Goal: Task Accomplishment & Management: Manage account settings

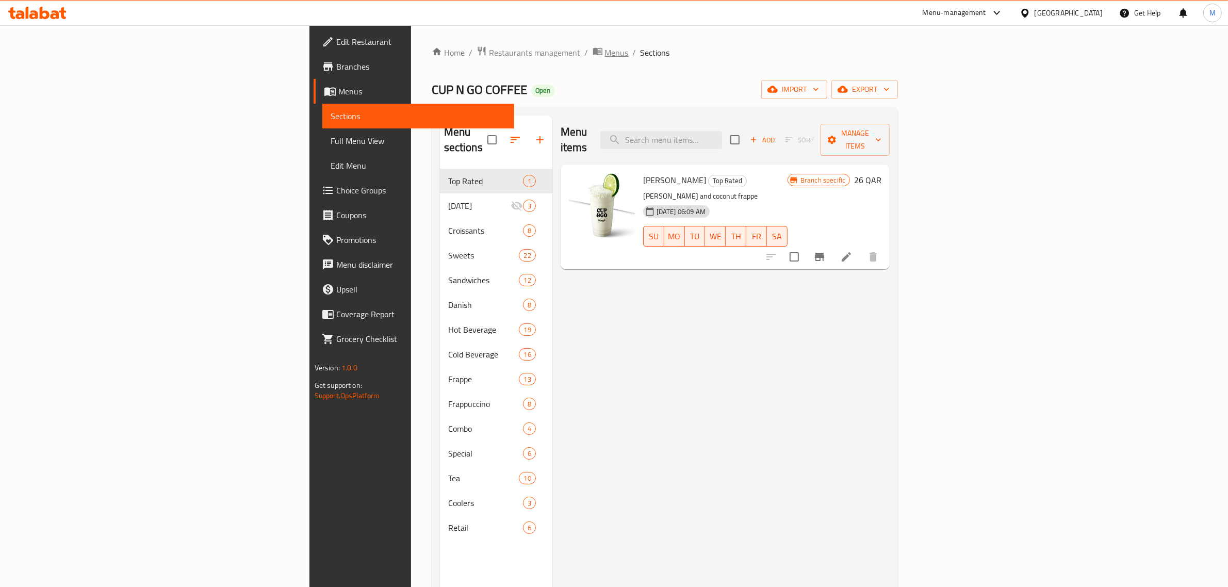
click at [593, 52] on span "breadcrumb" at bounding box center [599, 52] width 12 height 13
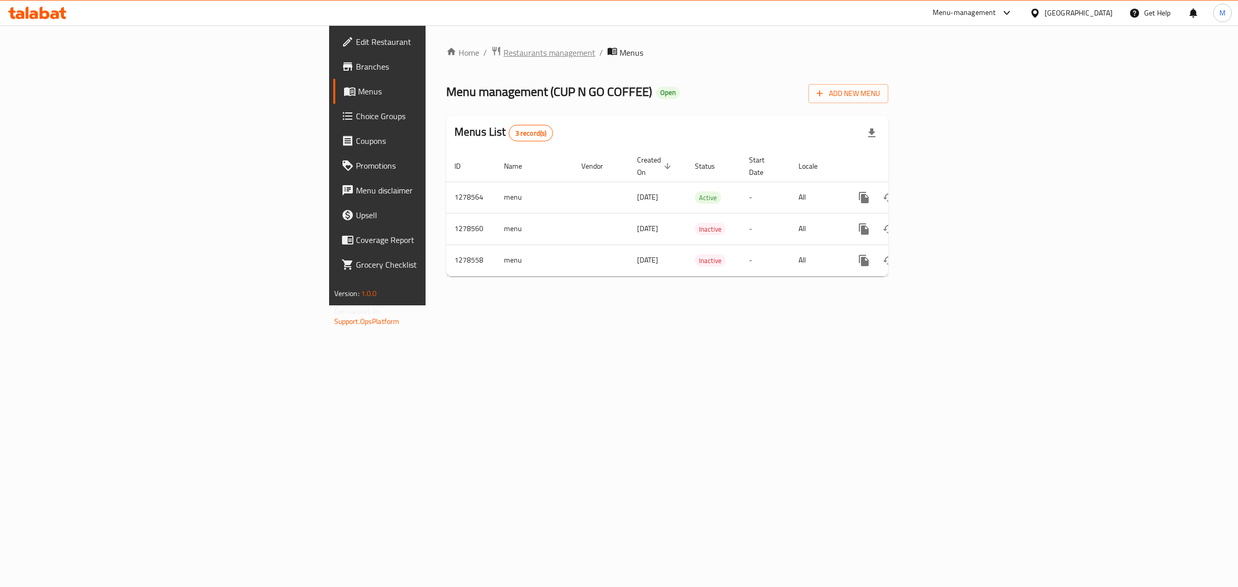
click at [503, 55] on span "Restaurants management" at bounding box center [549, 52] width 92 height 12
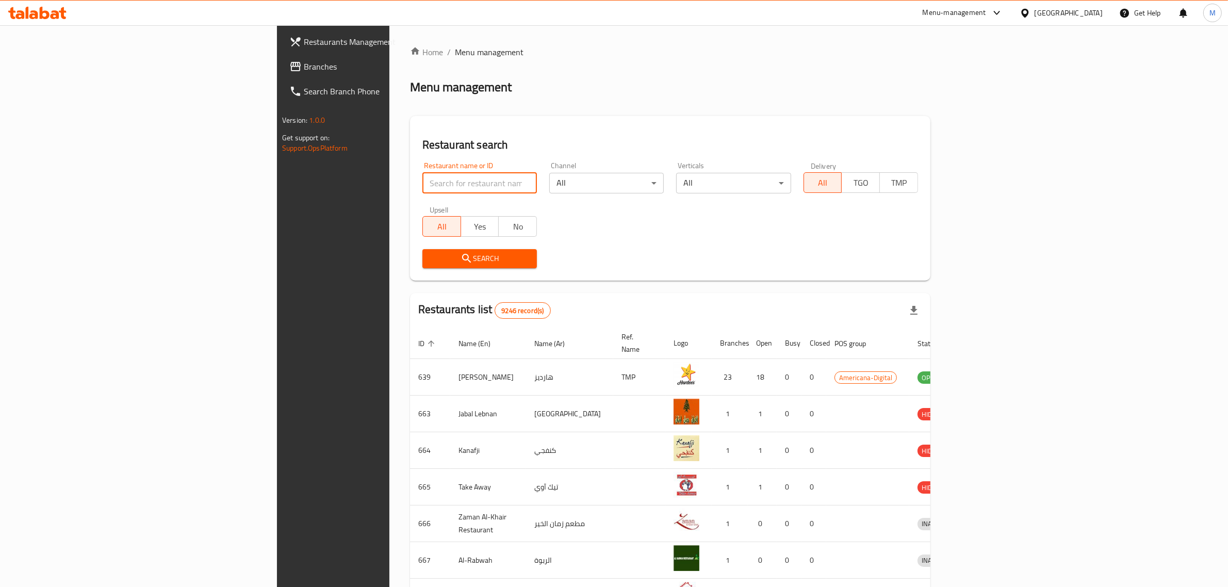
click at [422, 183] on input "search" at bounding box center [479, 183] width 114 height 21
click at [422, 166] on div "Restaurant name or ID Restaurant name or ID" at bounding box center [479, 177] width 114 height 31
click at [422, 182] on input "search" at bounding box center [479, 183] width 114 height 21
type input "mastic coffee"
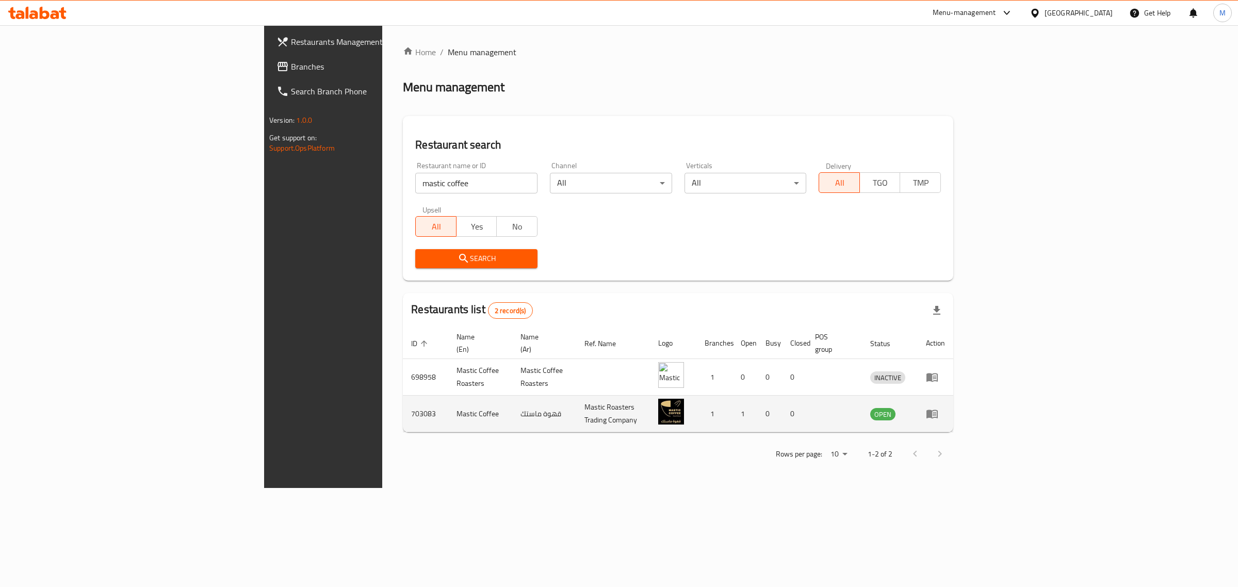
click at [938, 410] on icon "enhanced table" at bounding box center [931, 414] width 11 height 9
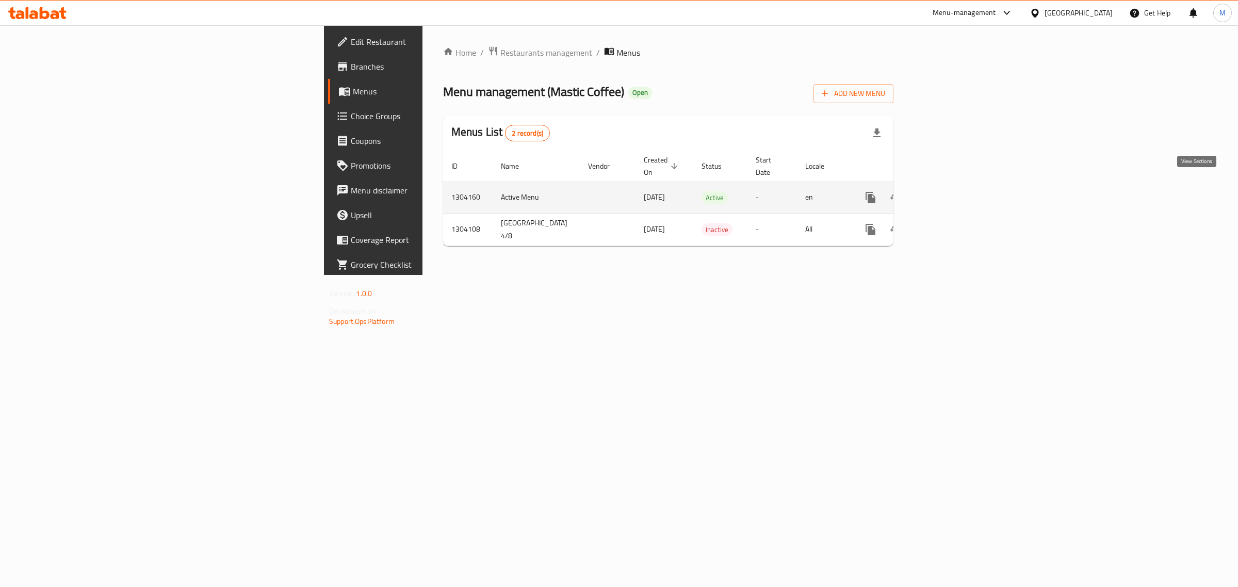
click at [949, 193] on icon "enhanced table" at bounding box center [944, 197] width 9 height 9
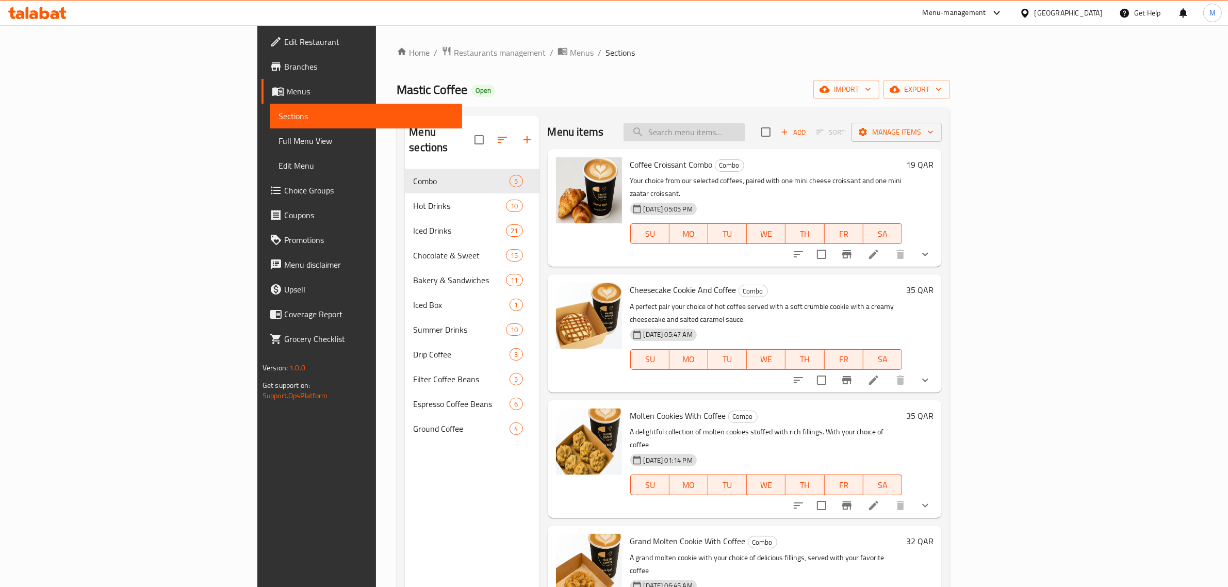
click at [745, 135] on input "search" at bounding box center [685, 132] width 122 height 18
click at [521, 136] on icon "button" at bounding box center [527, 140] width 12 height 12
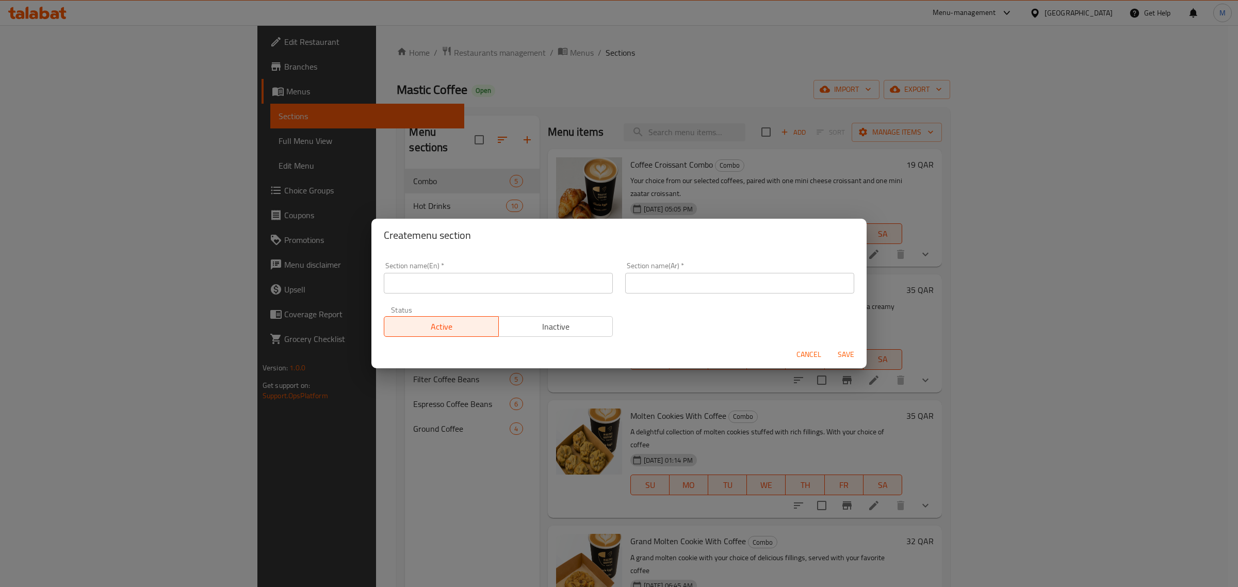
click at [447, 286] on input "text" at bounding box center [498, 283] width 229 height 21
type input "M41"
click at [420, 294] on div "Section name(En)   * M41 Section name(En) *" at bounding box center [498, 278] width 241 height 44
drag, startPoint x: 419, startPoint y: 287, endPoint x: 382, endPoint y: 288, distance: 36.6
click at [382, 288] on div "Section name(En)   * M41 Section name(En) *" at bounding box center [498, 278] width 241 height 44
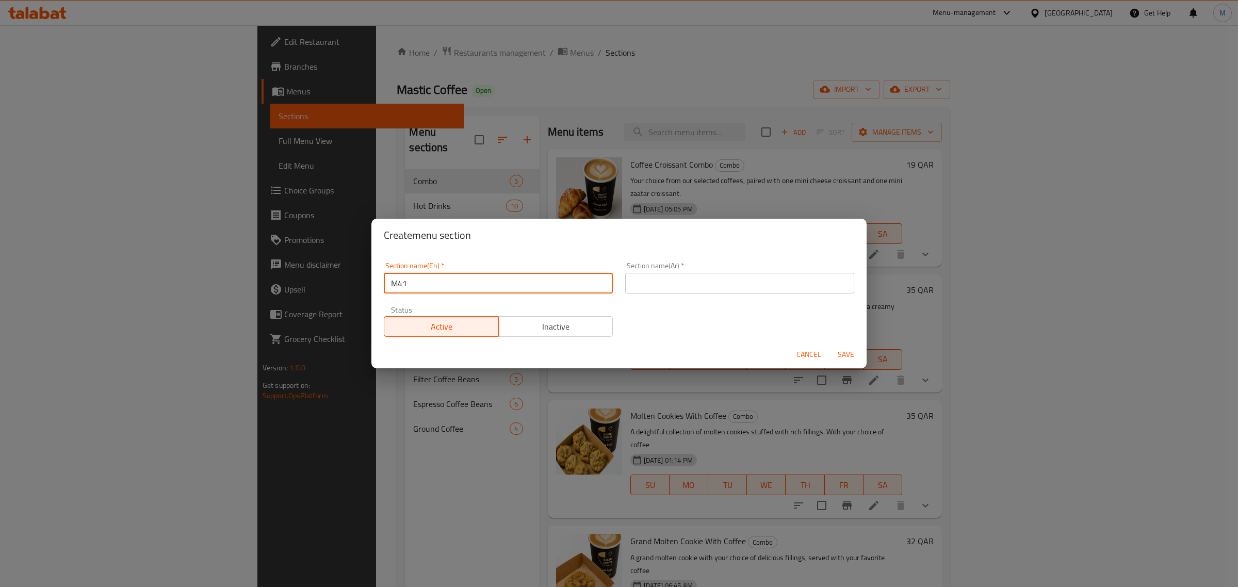
click at [669, 279] on input "text" at bounding box center [739, 283] width 229 height 21
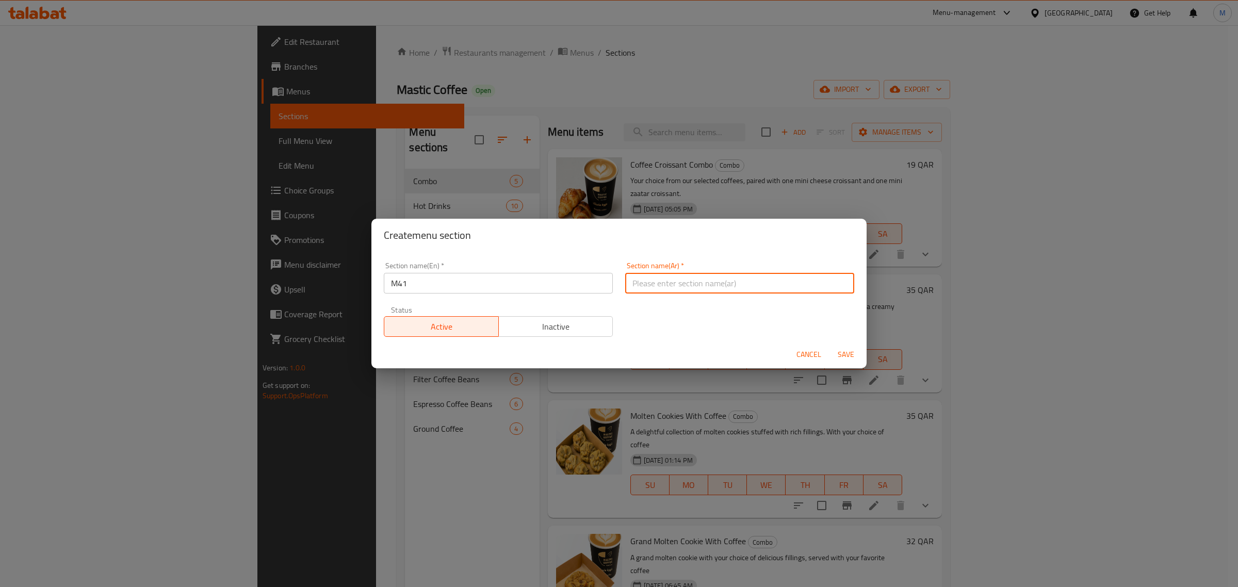
paste input "م41"
type input "م41"
click at [522, 333] on span "Inactive" at bounding box center [556, 326] width 106 height 15
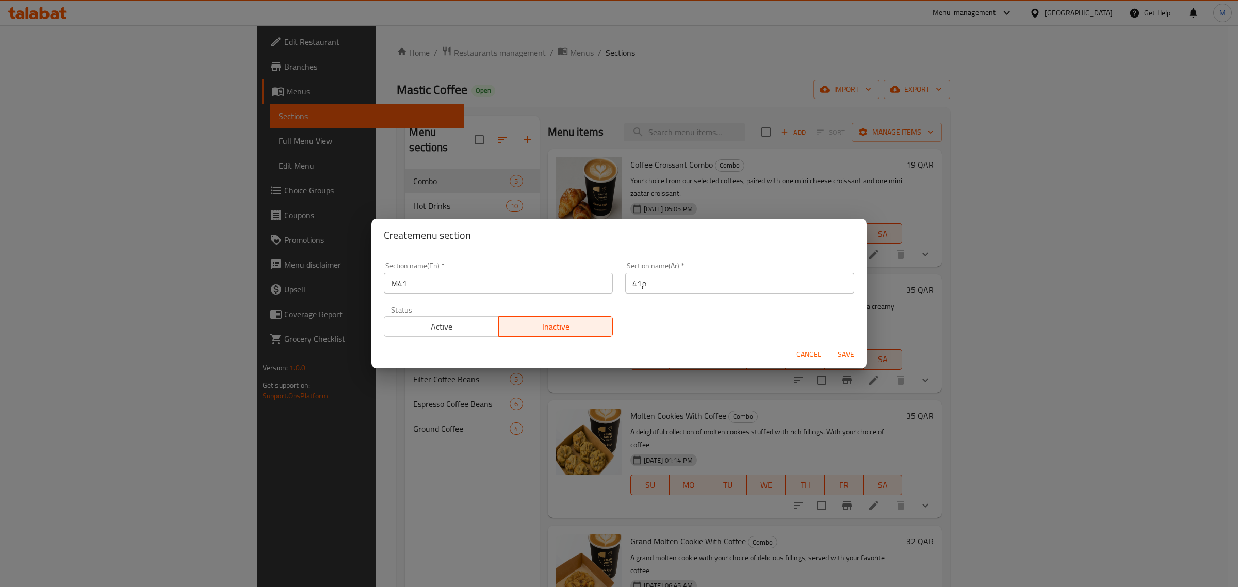
click at [849, 350] on span "Save" at bounding box center [845, 354] width 25 height 13
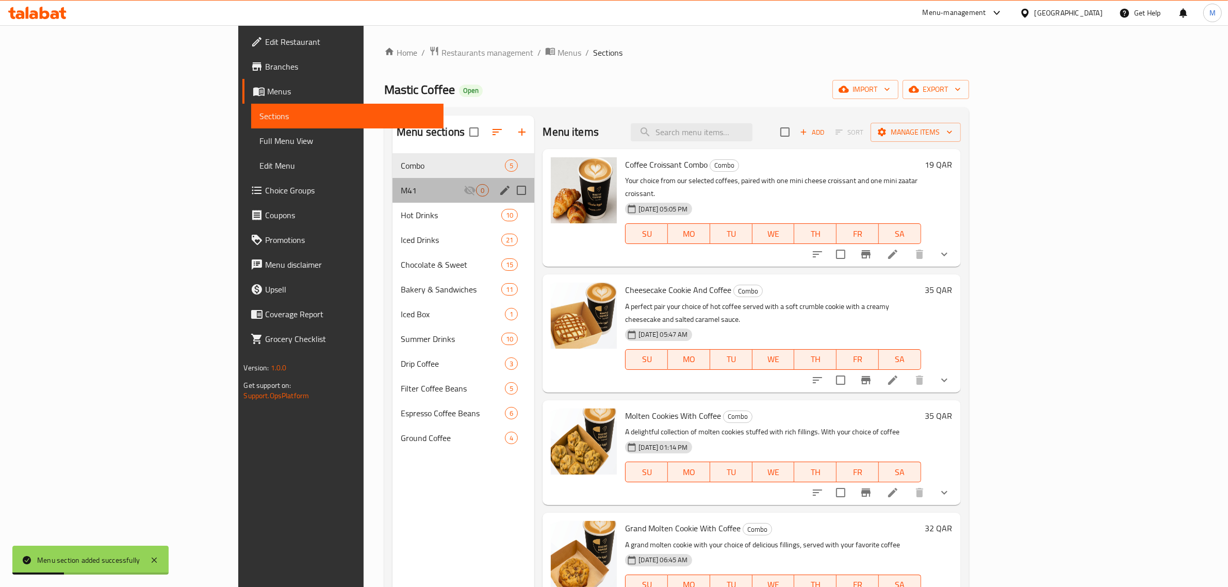
click at [392, 201] on div "M41 0" at bounding box center [463, 190] width 142 height 25
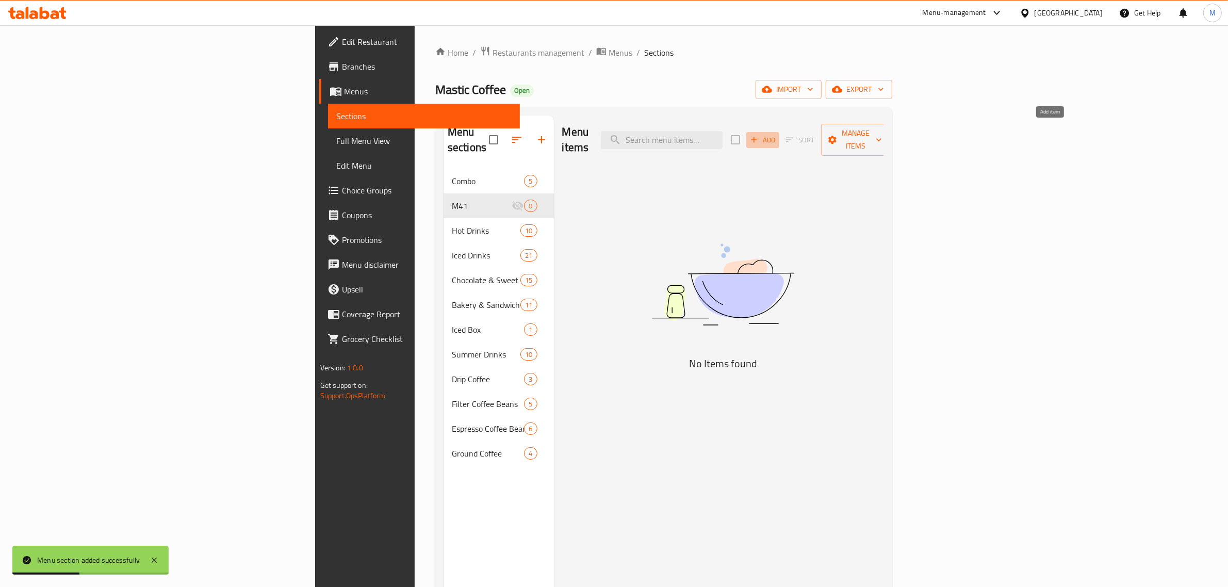
click at [777, 134] on span "Add" at bounding box center [763, 140] width 28 height 12
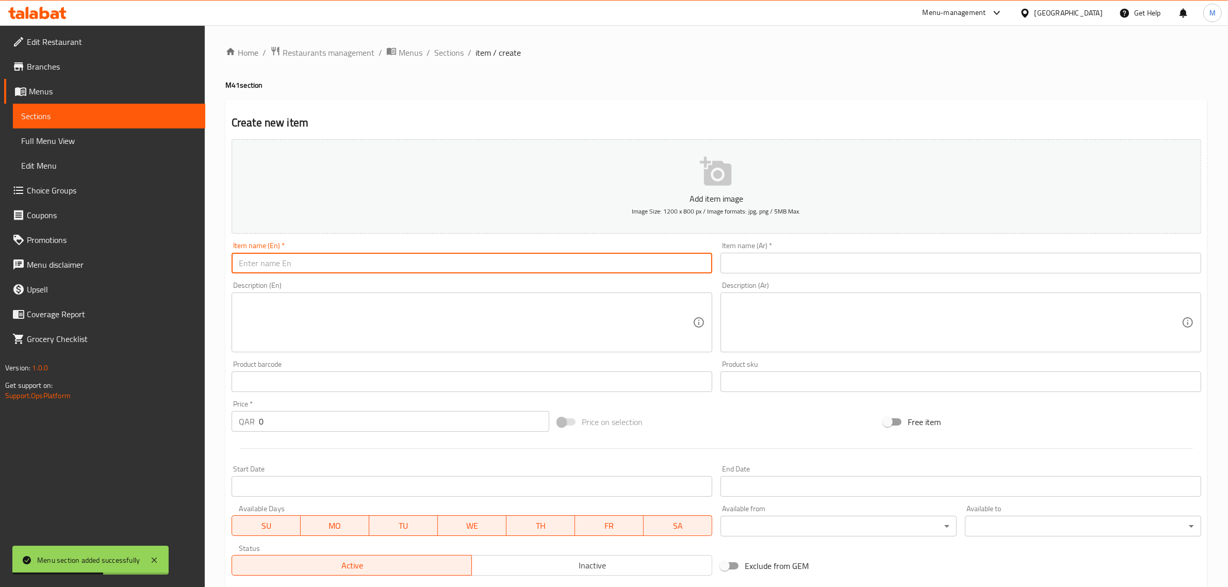
click at [517, 258] on input "text" at bounding box center [472, 263] width 481 height 21
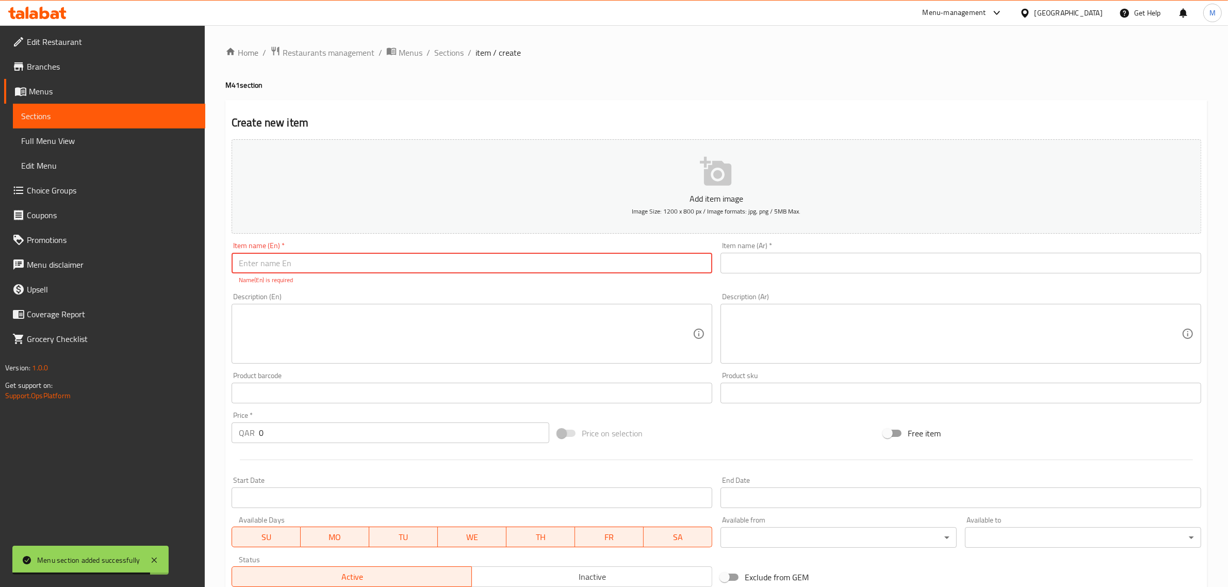
paste input "The Coffee, Sandwiches & Cookies Deal"
click at [365, 269] on input "The Coffee, Sandwiches & Cookies Deal" at bounding box center [472, 263] width 481 height 21
type input "The Coffee, Sandwiches & Cookies Combo"
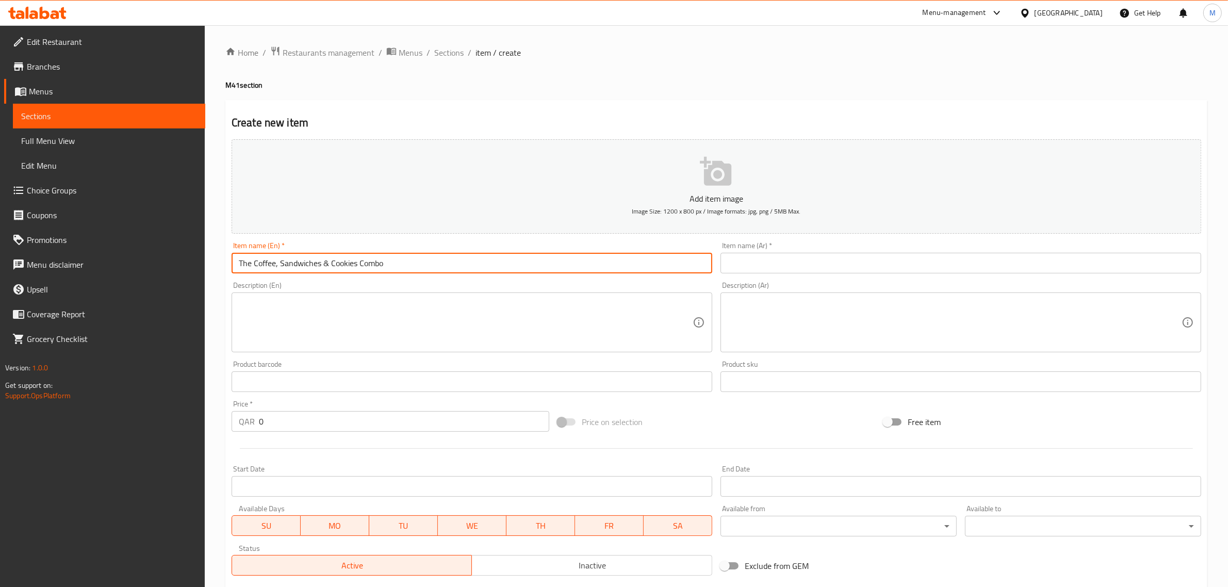
click at [748, 271] on input "text" at bounding box center [960, 263] width 481 height 21
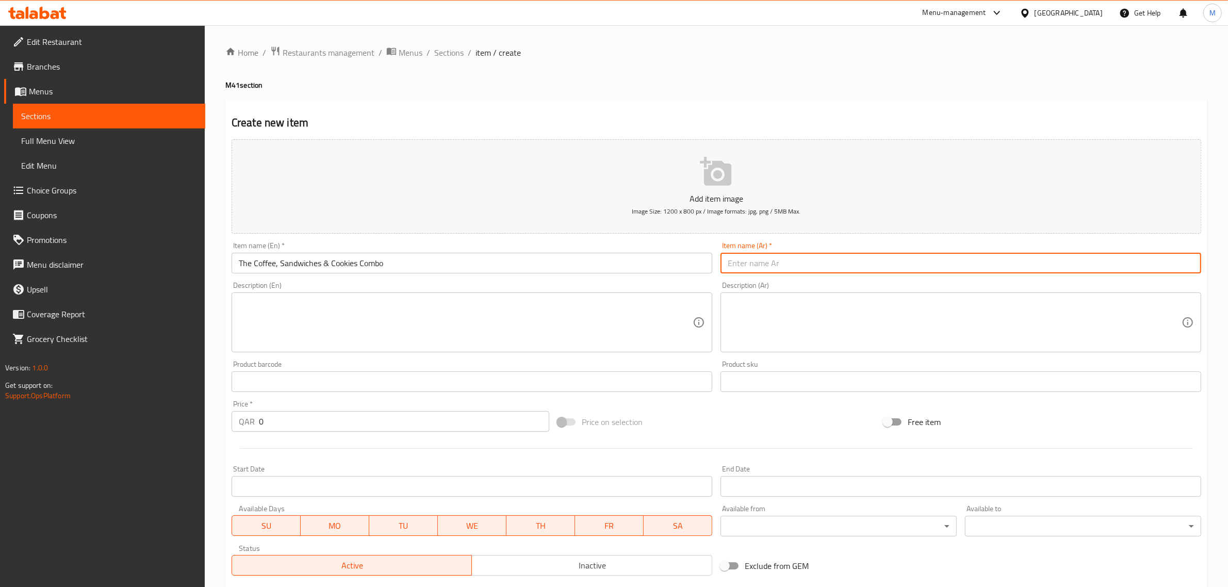
paste input "مجموعة القهوة والسندويشات والكوكيز"
type input "مجموعة القهوة والسندويشات والكوكيز"
click at [371, 320] on textarea at bounding box center [466, 322] width 454 height 49
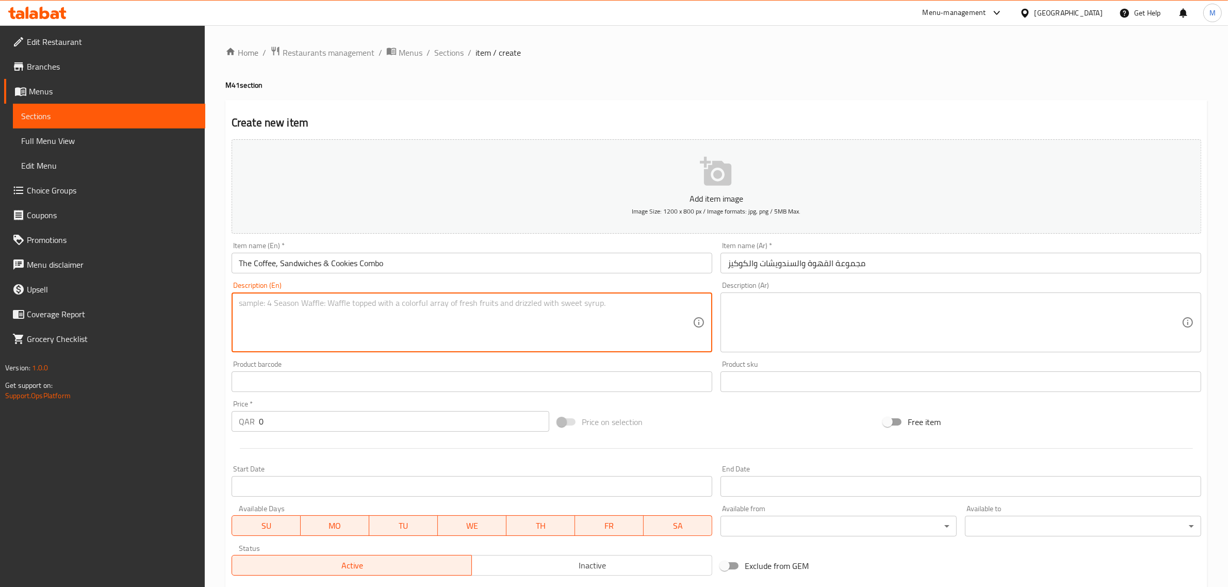
paste textarea "A delicious pairing of coffee from selected choices, savory two mini chicken sa…"
type textarea "A delicious pairing of coffee from selected choices, savory two mini chicken sa…"
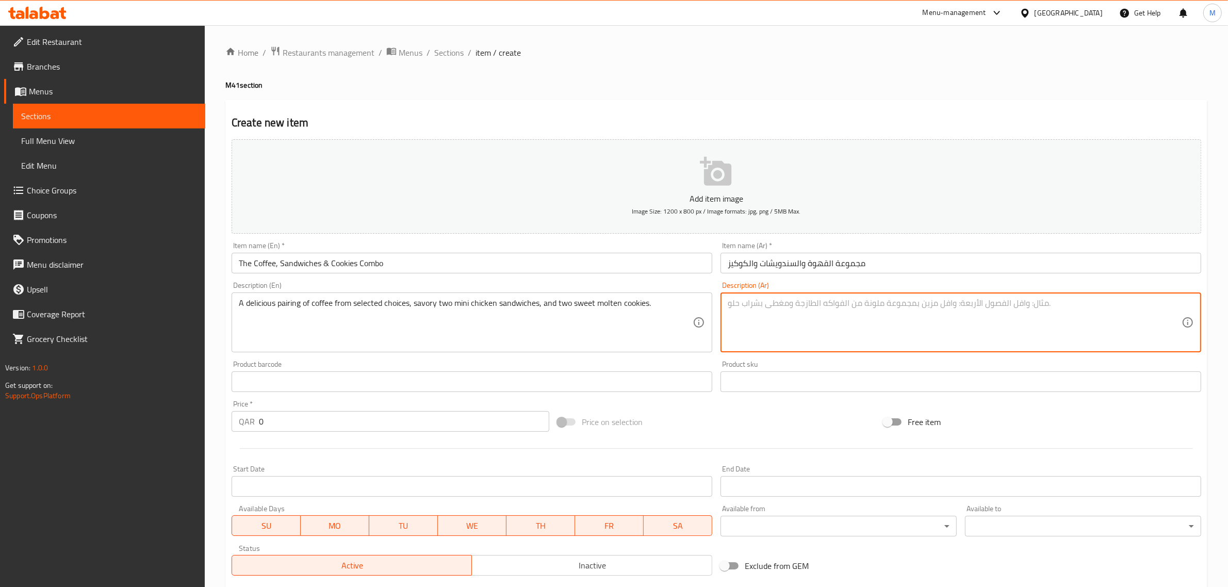
click at [755, 304] on textarea at bounding box center [955, 322] width 454 height 49
paste textarea "مزيج لذيذ من قهوة من اختيارك مع اثنين ساندويتشين دجاج صغيرين واثنين من كوكيز ال…"
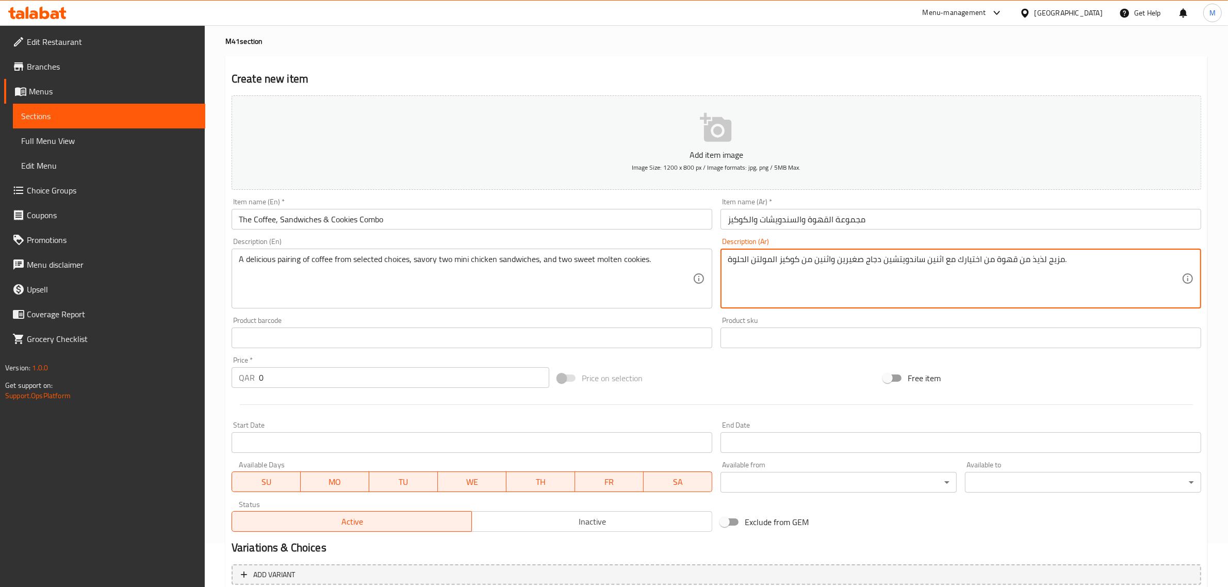
scroll to position [64, 0]
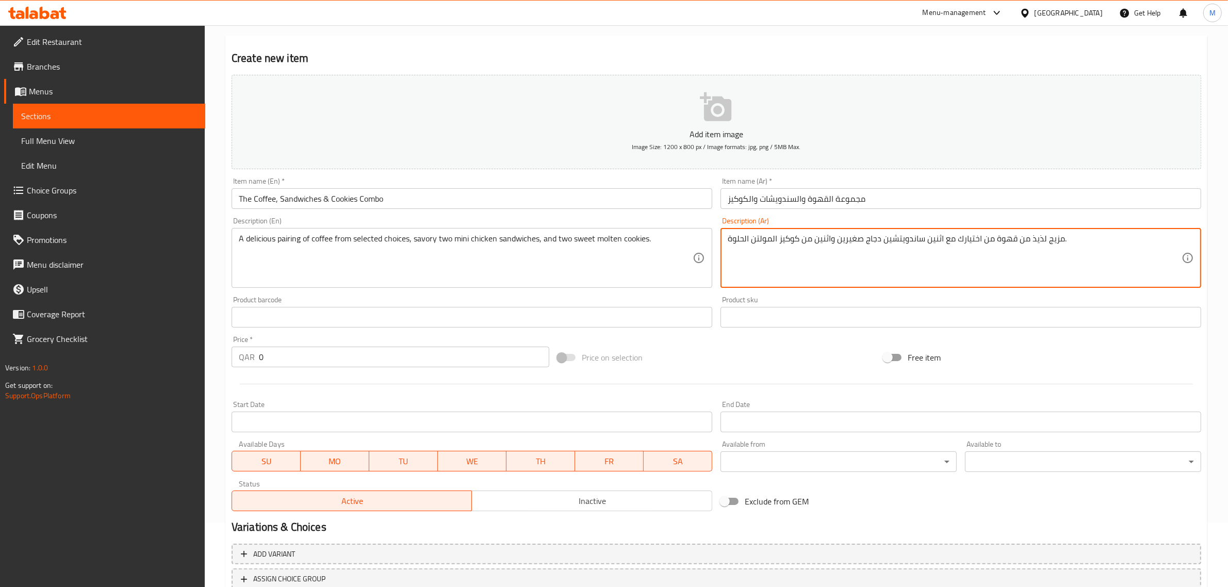
type textarea "مزيج لذيذ من قهوة من اختيارك مع اثنين ساندويتشين دجاج صغيرين واثنين من كوكيز ال…"
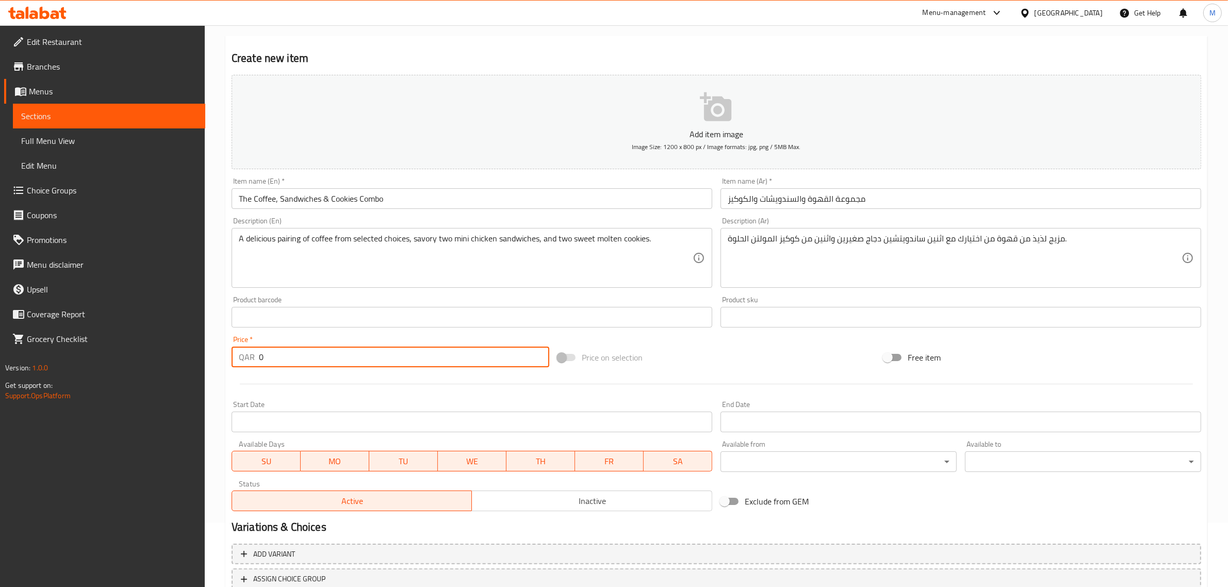
drag, startPoint x: 325, startPoint y: 352, endPoint x: 259, endPoint y: 353, distance: 66.5
click at [259, 353] on input "0" at bounding box center [404, 357] width 290 height 21
type input "39"
click at [290, 393] on div at bounding box center [716, 383] width 978 height 25
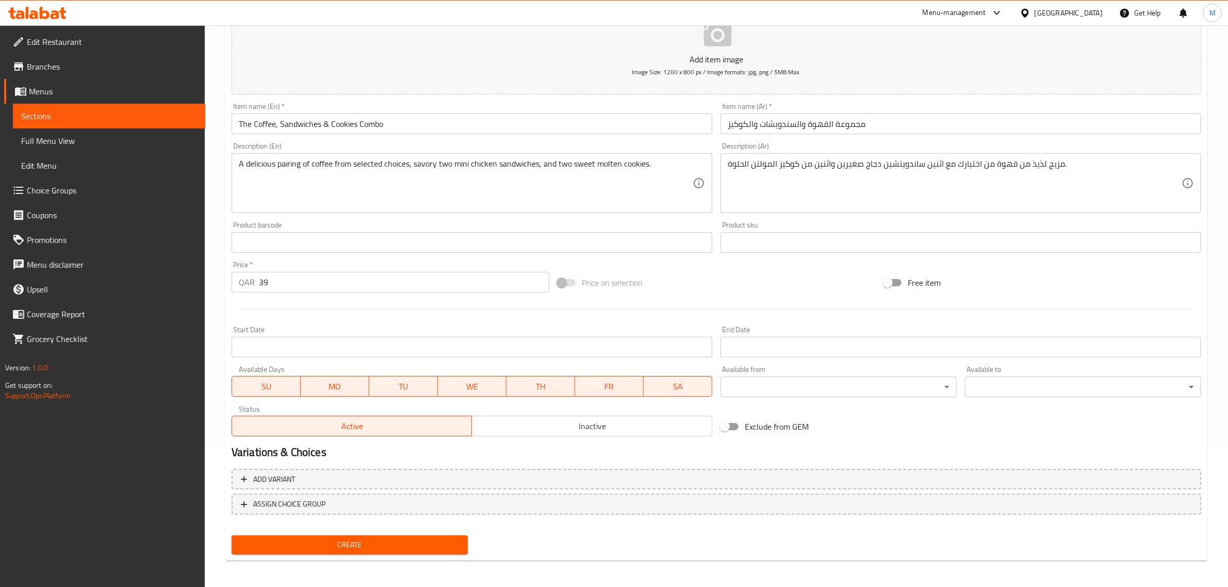
scroll to position [140, 0]
click at [309, 507] on span "ASSIGN CHOICE GROUP" at bounding box center [289, 503] width 72 height 13
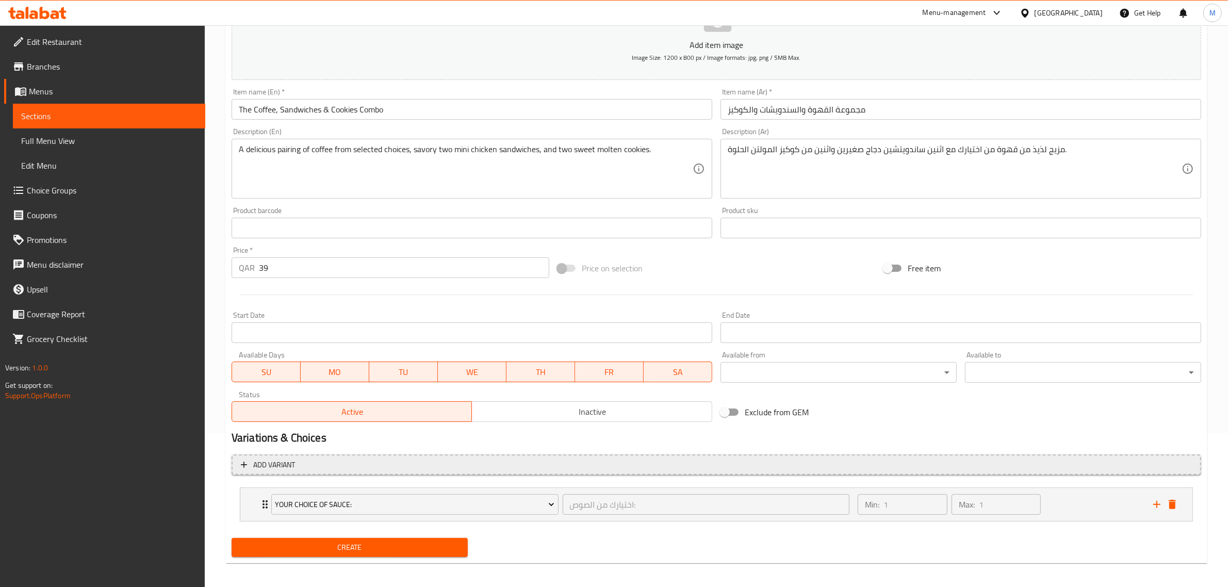
scroll to position [158, 0]
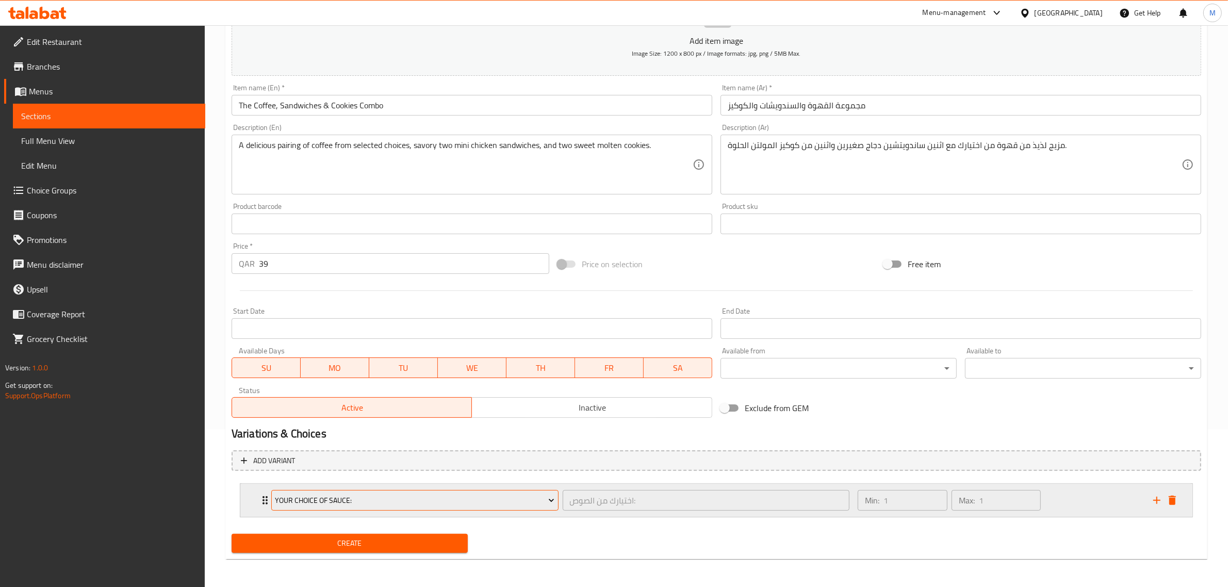
click at [430, 506] on button "Your Choice Of Sauce:" at bounding box center [414, 500] width 287 height 21
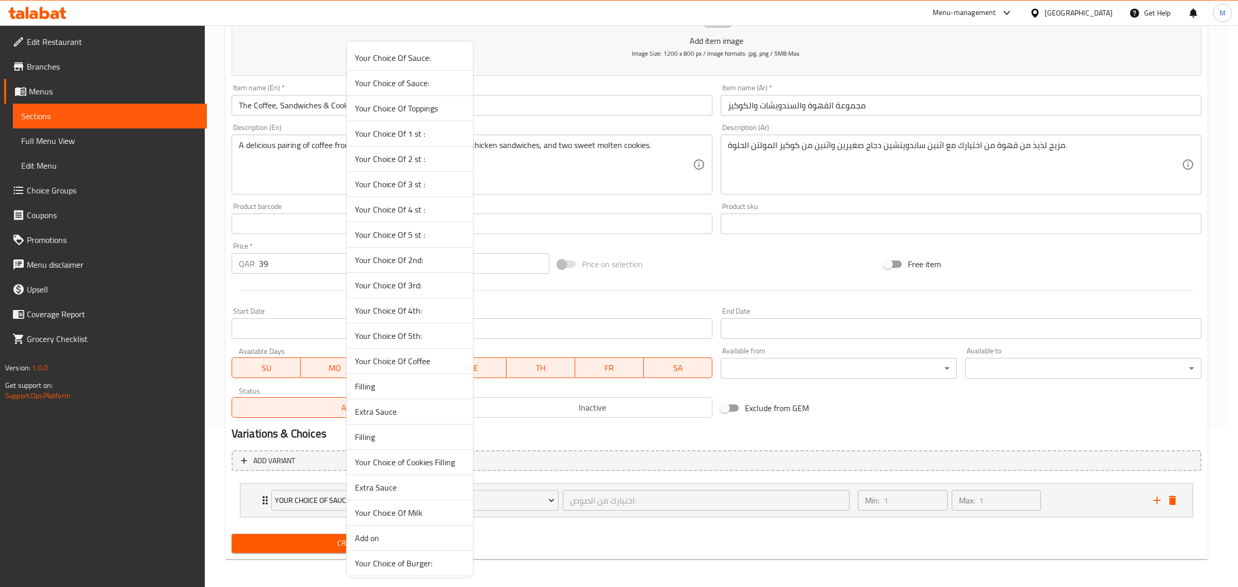
click at [408, 364] on span "Your Choice Of Coffee" at bounding box center [410, 361] width 110 height 12
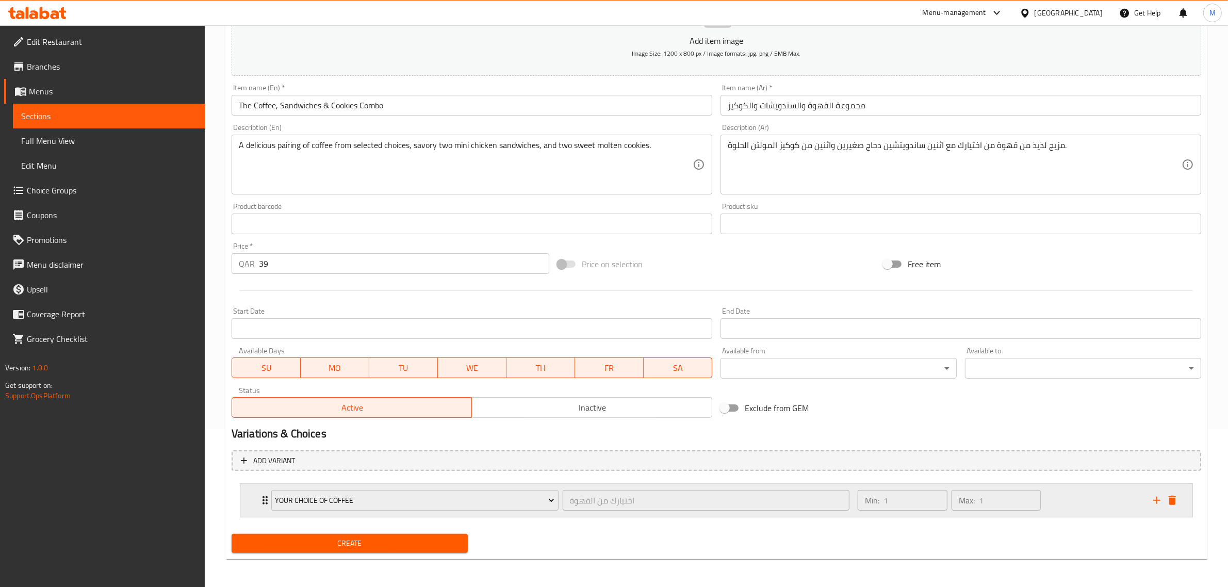
click at [1073, 499] on div "Min: 1 ​ Max: 1 ​" at bounding box center [999, 500] width 296 height 33
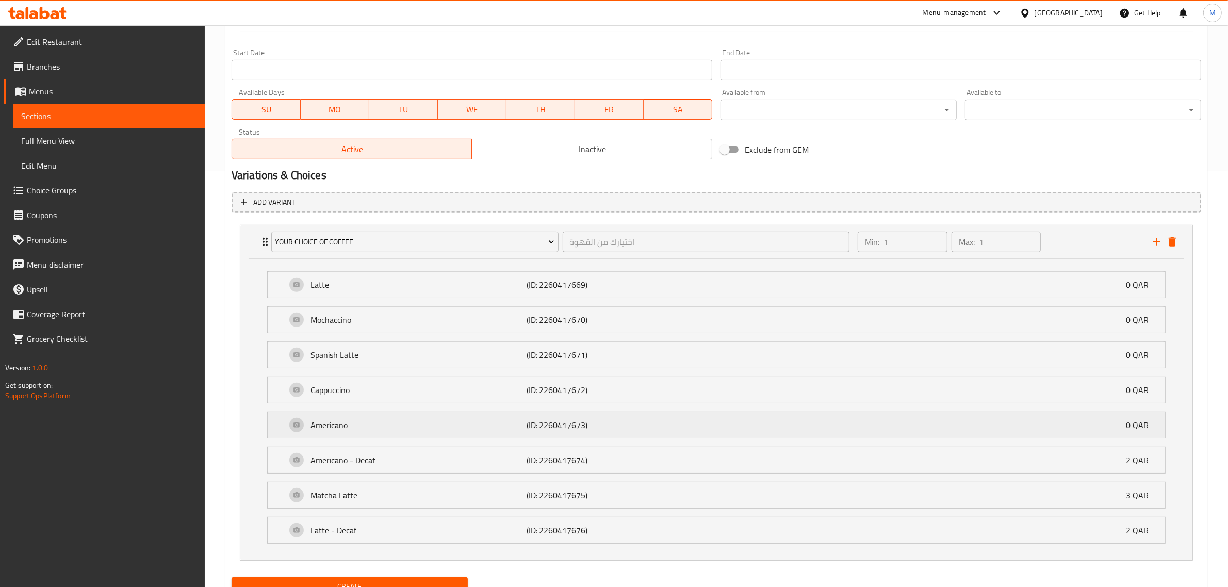
scroll to position [462, 0]
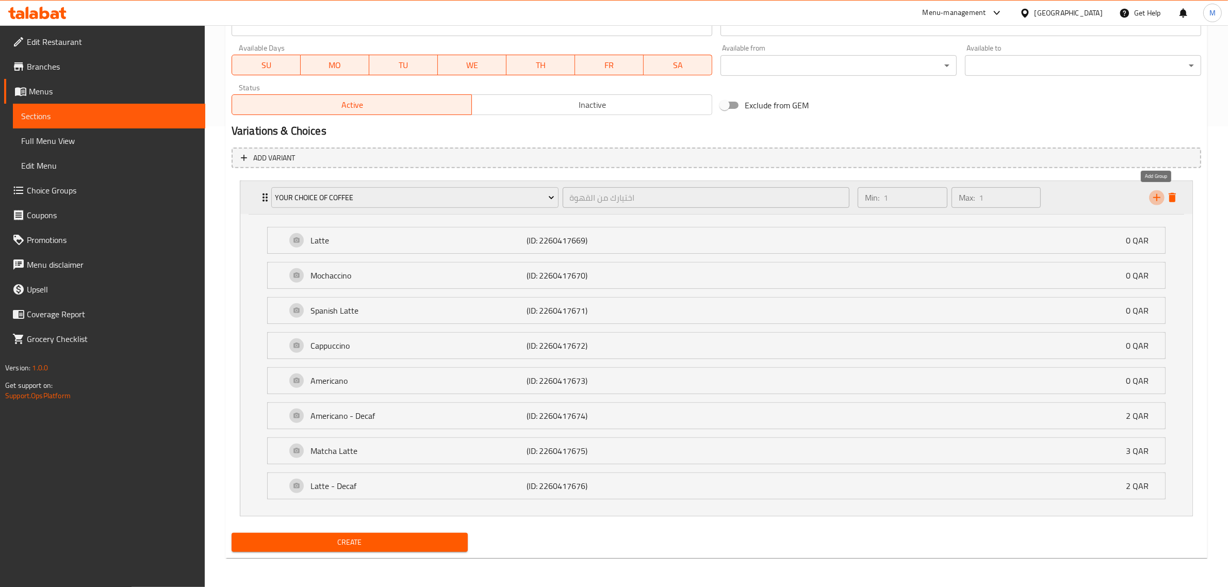
click at [1154, 194] on icon "add" at bounding box center [1157, 197] width 12 height 12
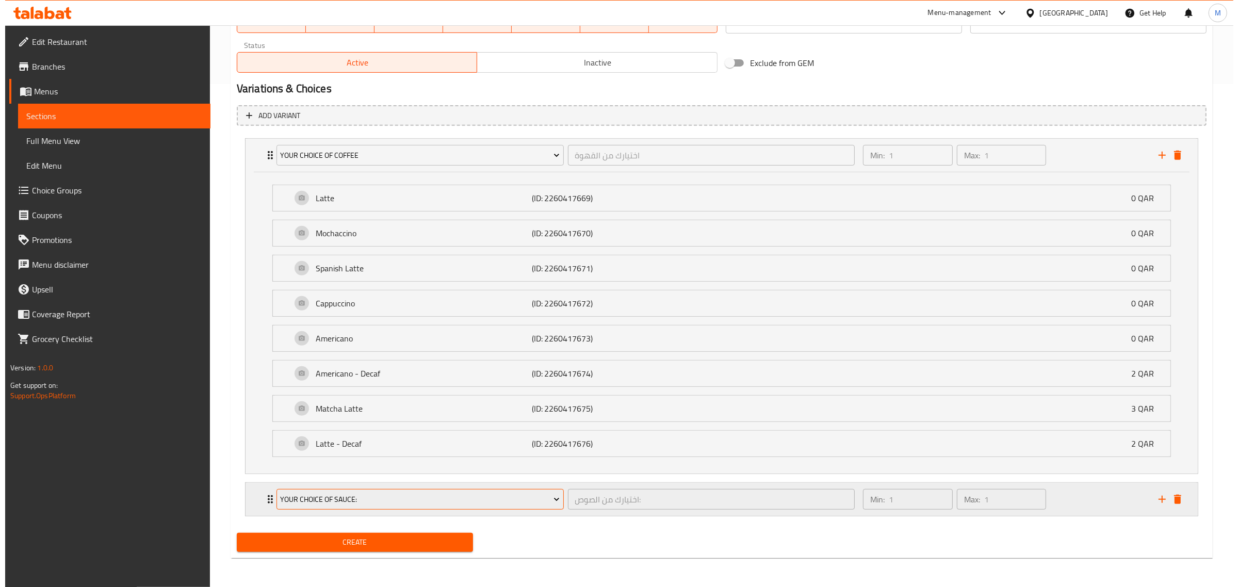
scroll to position [504, 0]
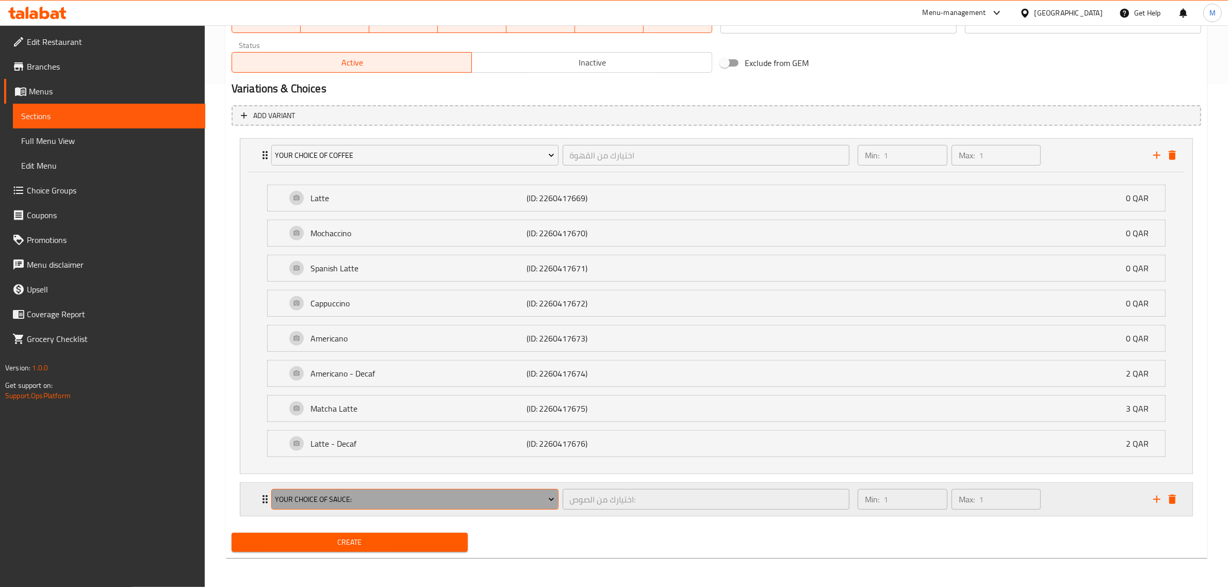
click at [352, 498] on span "Your Choice Of Sauce:" at bounding box center [415, 499] width 280 height 13
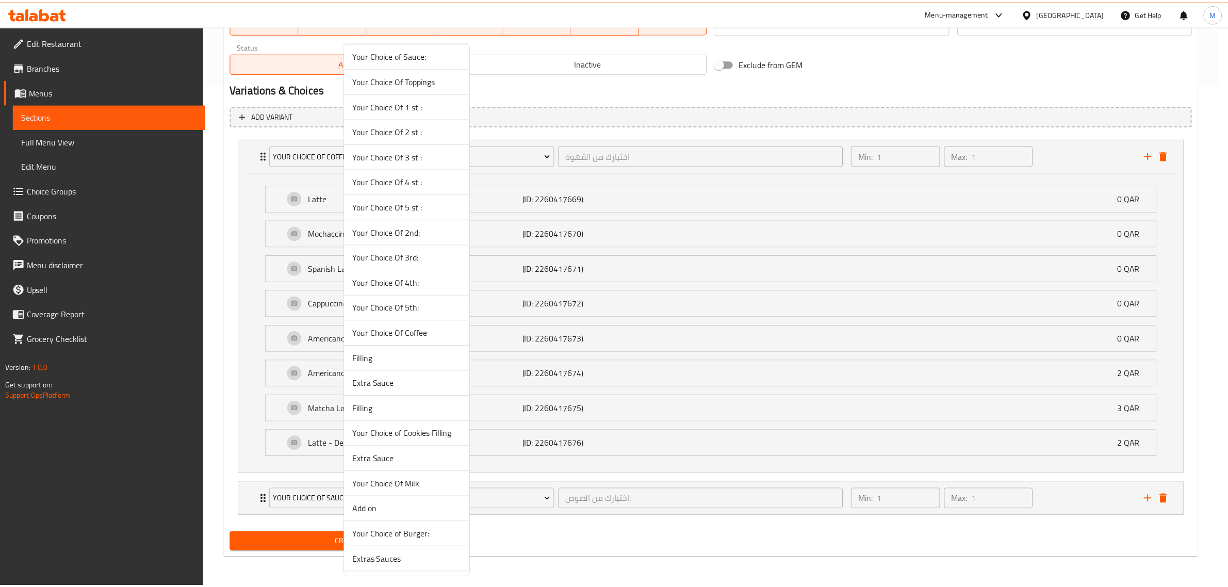
scroll to position [55, 0]
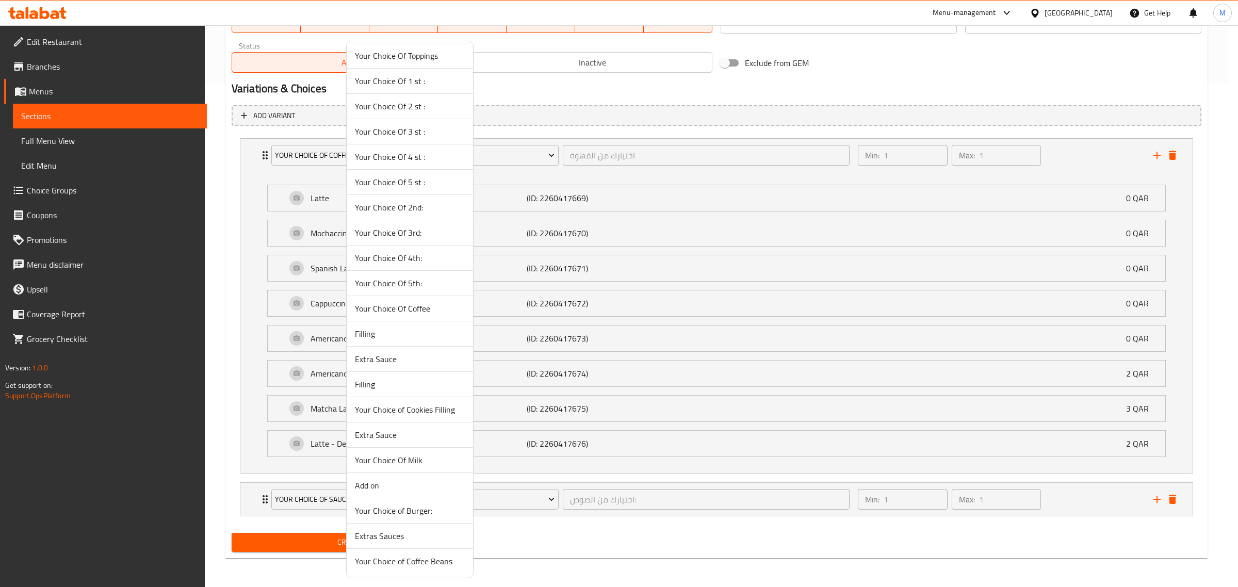
click at [396, 460] on span "Your Choice Of Milk" at bounding box center [410, 460] width 110 height 12
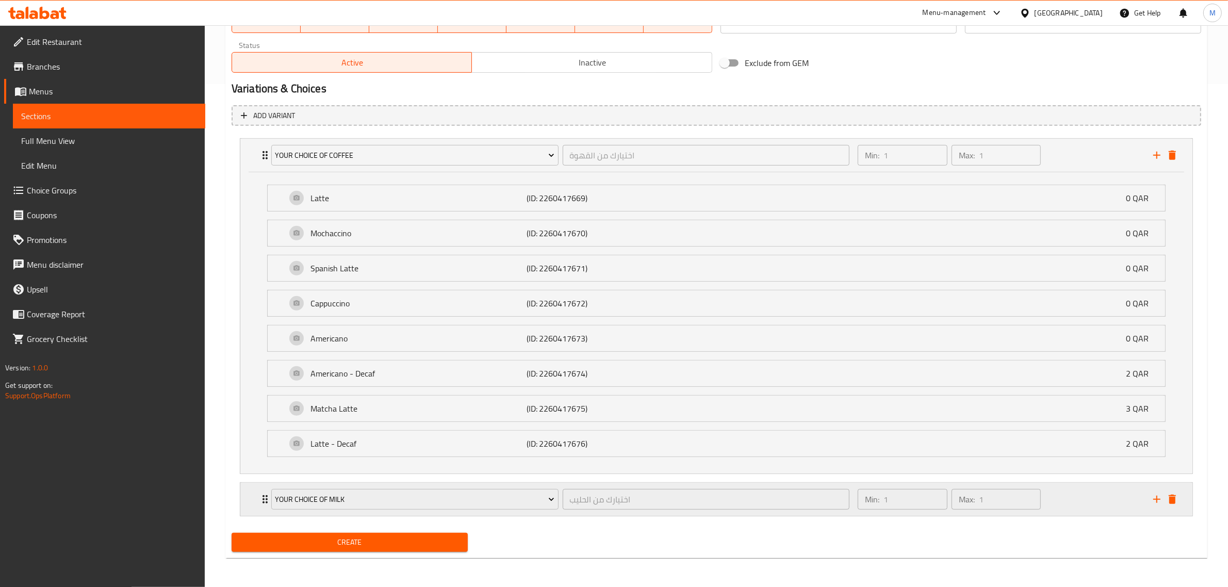
click at [1071, 499] on div "Min: 1 ​ Max: 1 ​" at bounding box center [999, 499] width 296 height 33
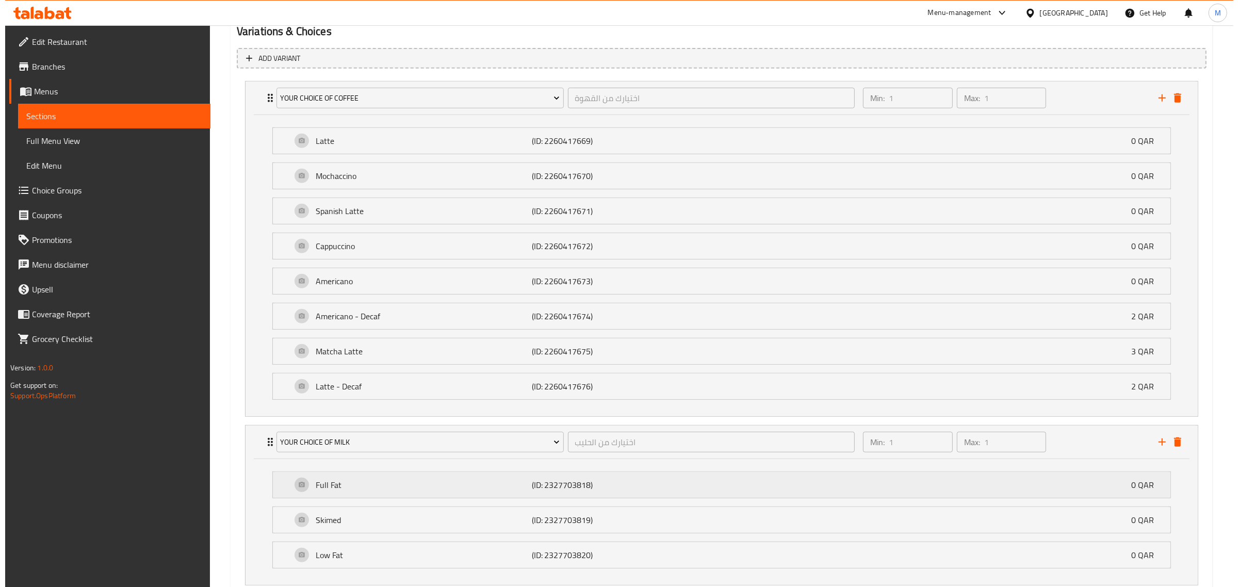
scroll to position [632, 0]
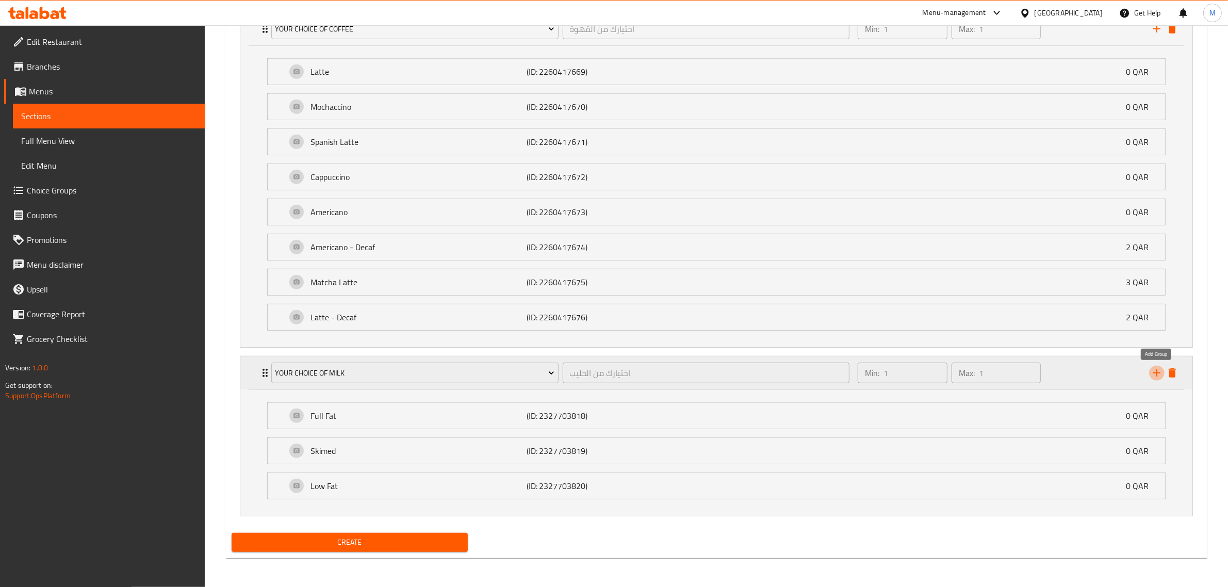
click at [1158, 372] on icon "add" at bounding box center [1156, 372] width 7 height 7
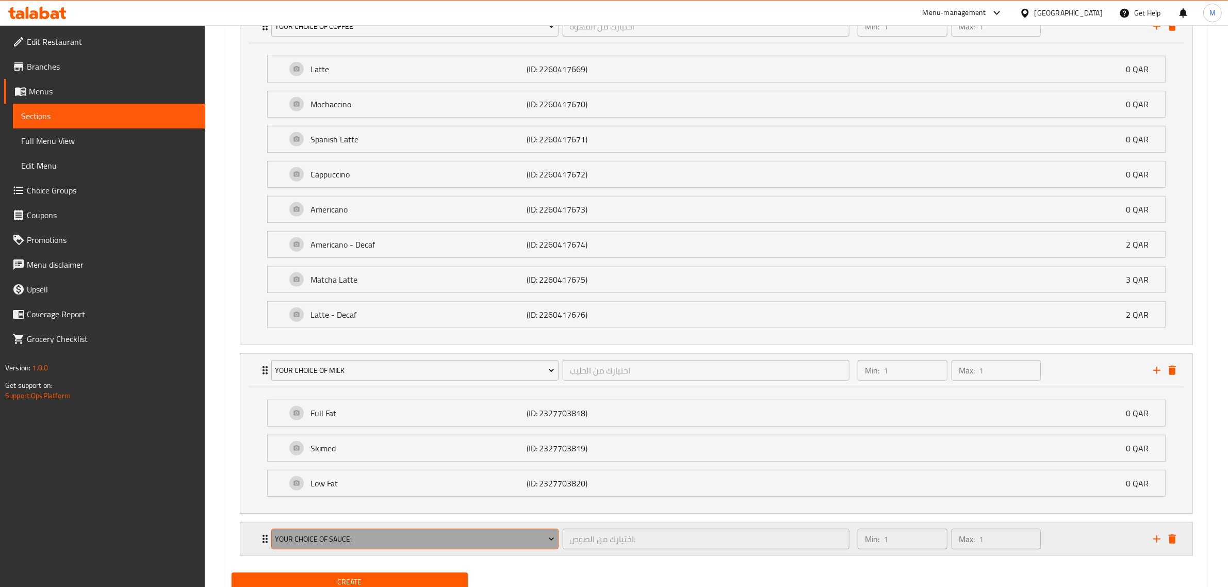
click at [392, 536] on span "Your Choice Of Sauce:" at bounding box center [415, 539] width 280 height 13
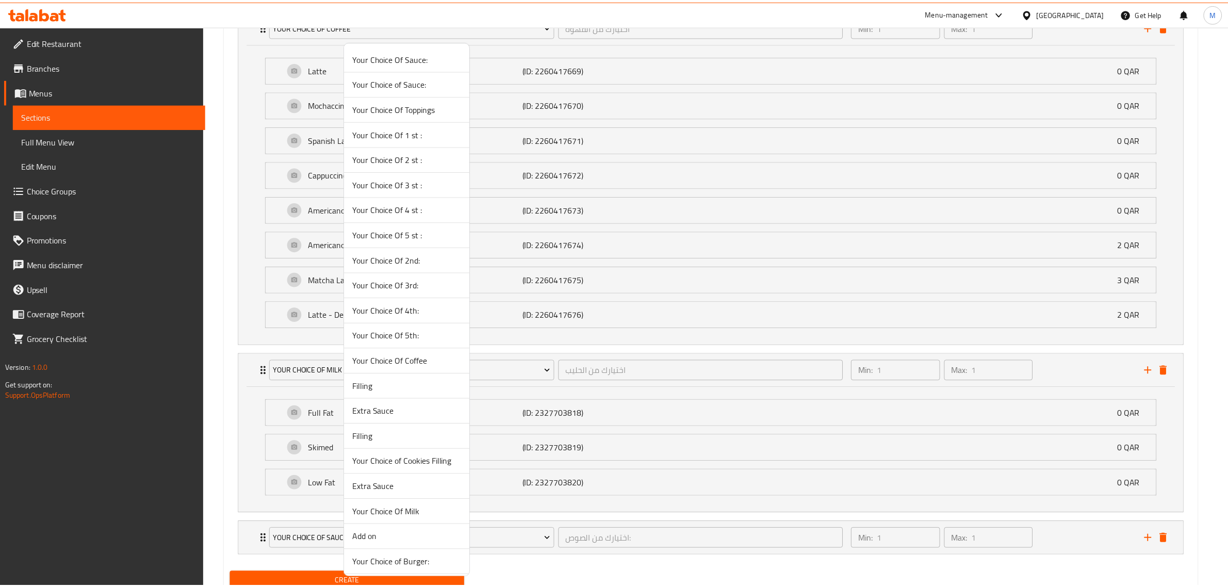
scroll to position [55, 0]
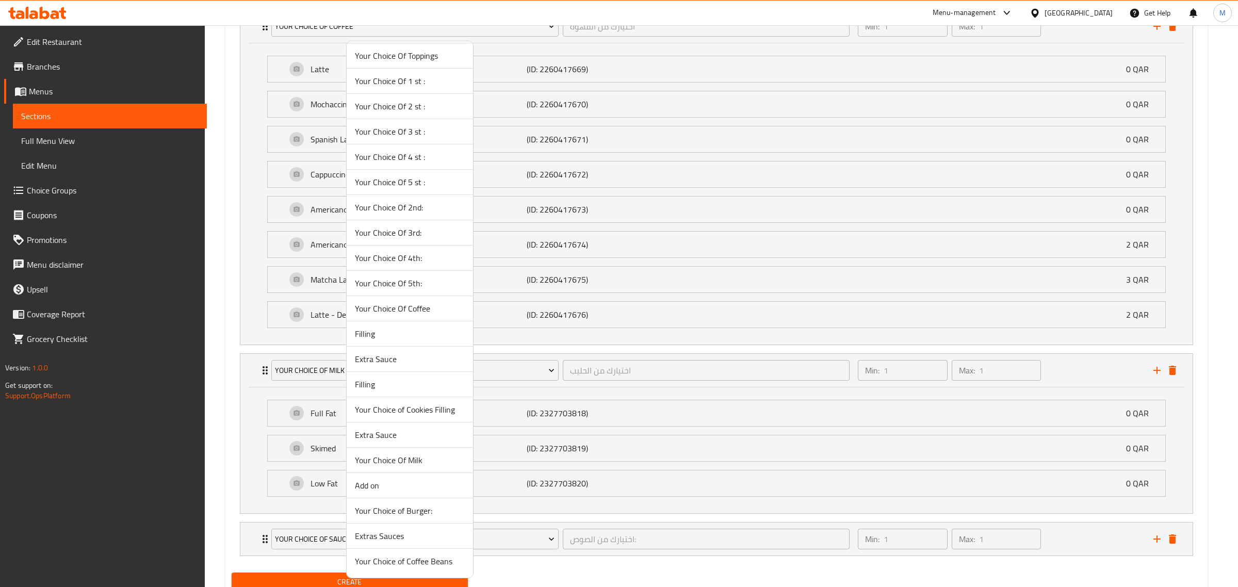
click at [396, 485] on span "Add on" at bounding box center [410, 485] width 110 height 12
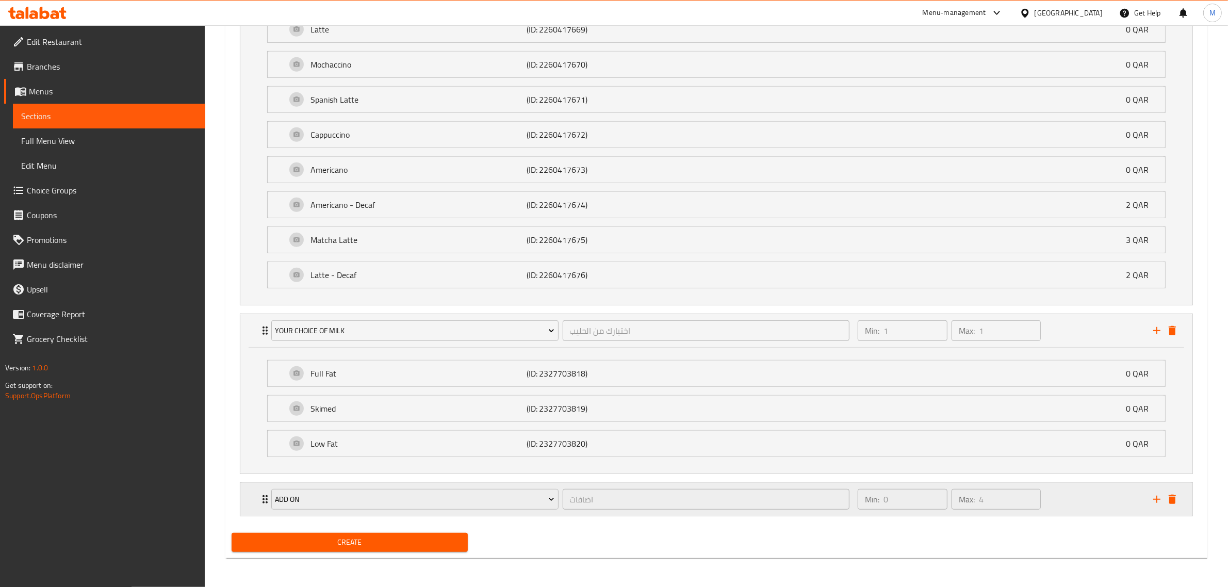
click at [1095, 493] on div "Min: 0 ​ Max: 4 ​" at bounding box center [999, 499] width 296 height 33
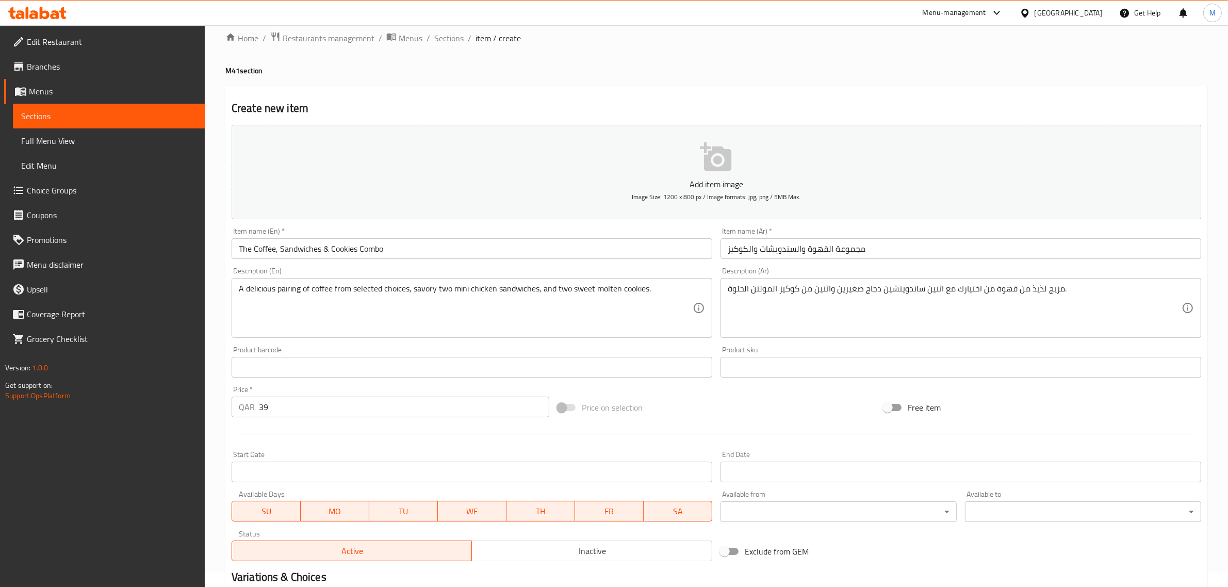
scroll to position [0, 0]
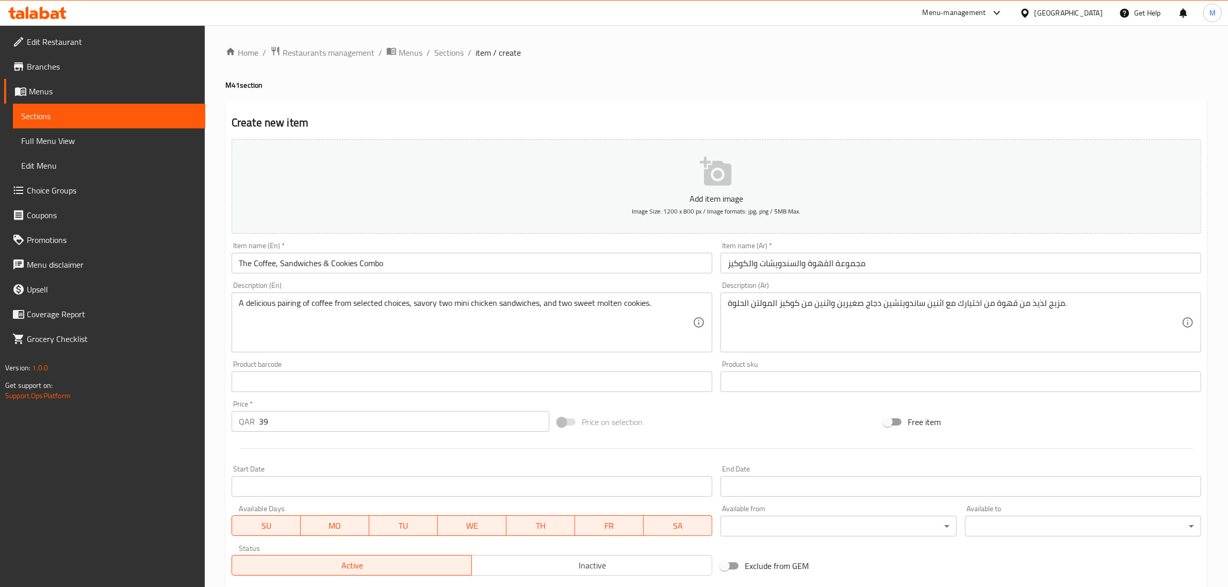
click at [732, 179] on icon "button" at bounding box center [716, 171] width 33 height 33
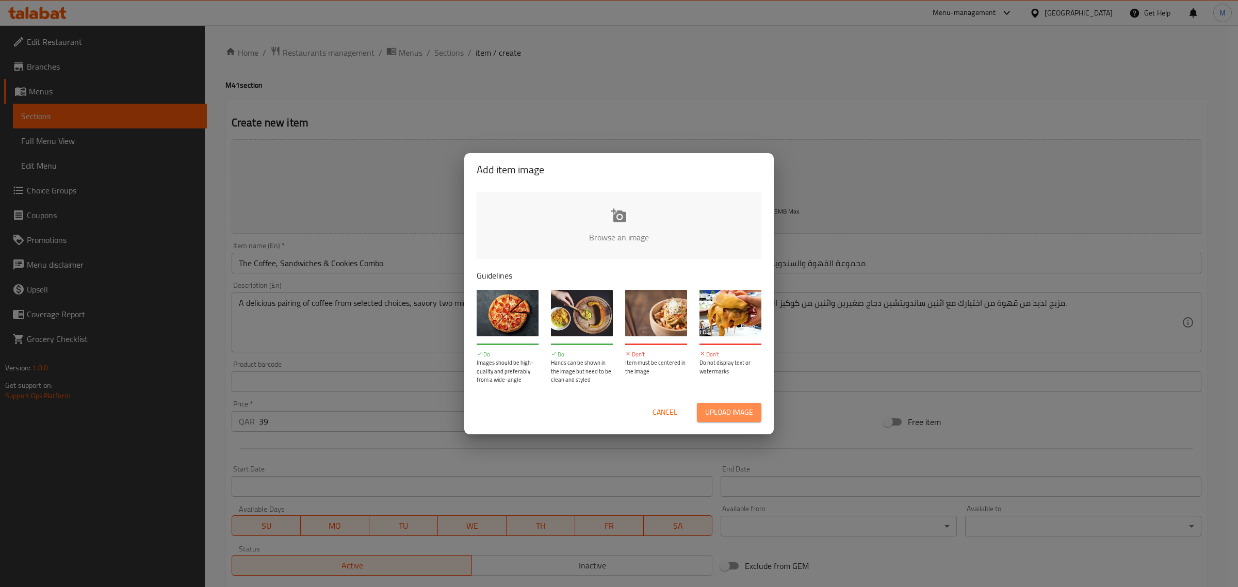
click at [743, 414] on span "Upload image" at bounding box center [729, 412] width 48 height 13
type input "C:\fakepath\WhatsApp Image [DATE] 9.22.56 AM.jpeg"
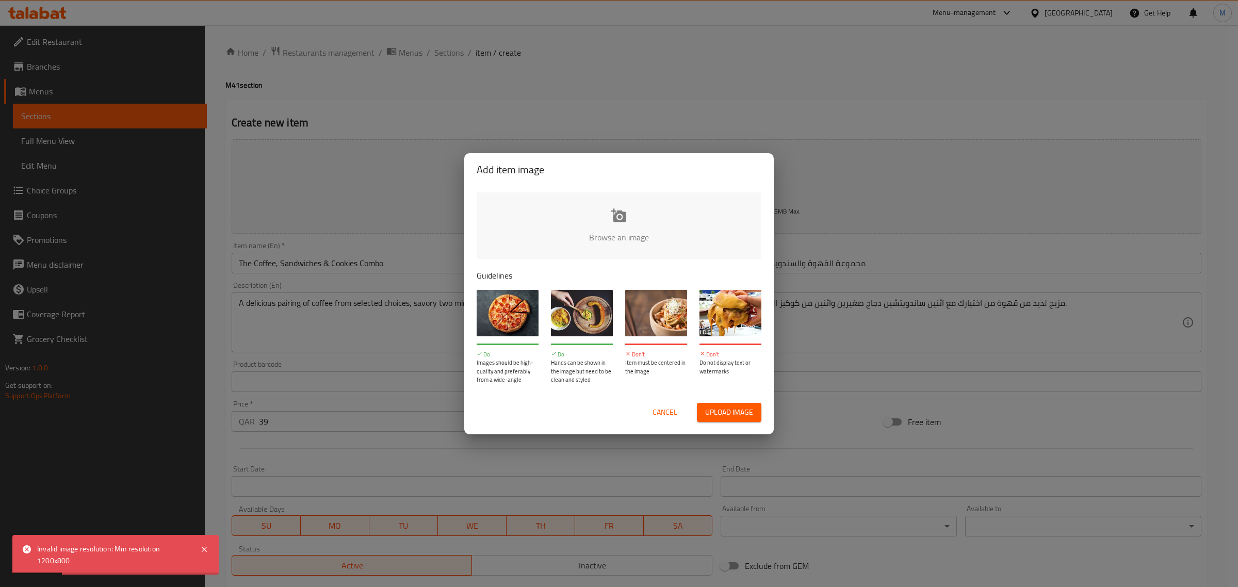
click at [733, 409] on span "Upload image" at bounding box center [729, 412] width 48 height 13
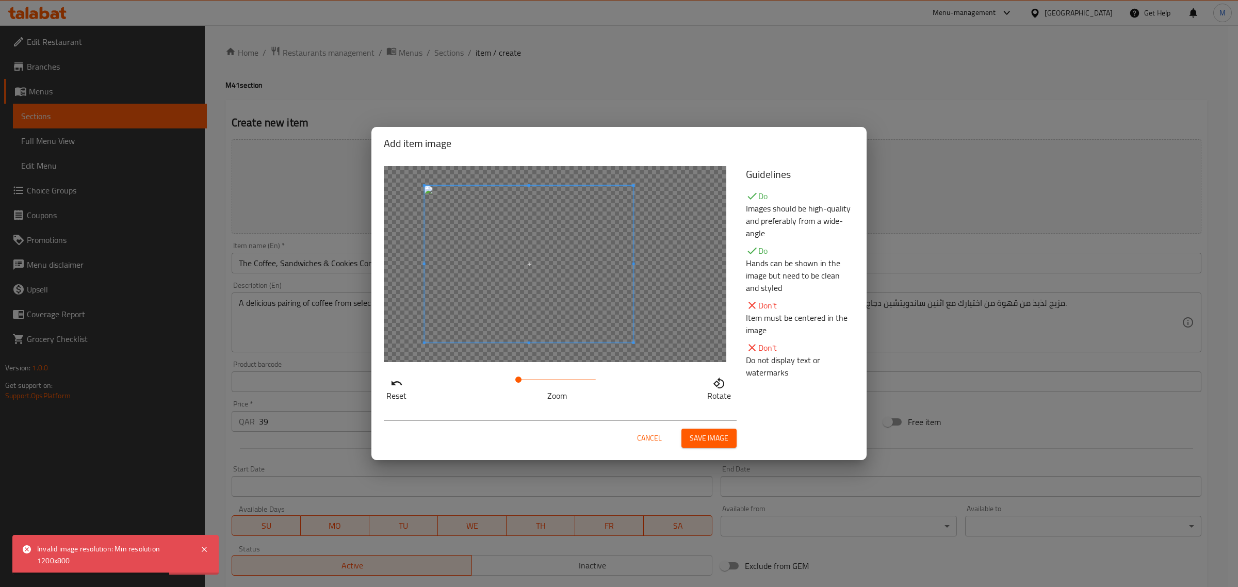
click at [498, 294] on span at bounding box center [528, 264] width 209 height 157
click at [711, 437] on span "Save image" at bounding box center [709, 438] width 39 height 13
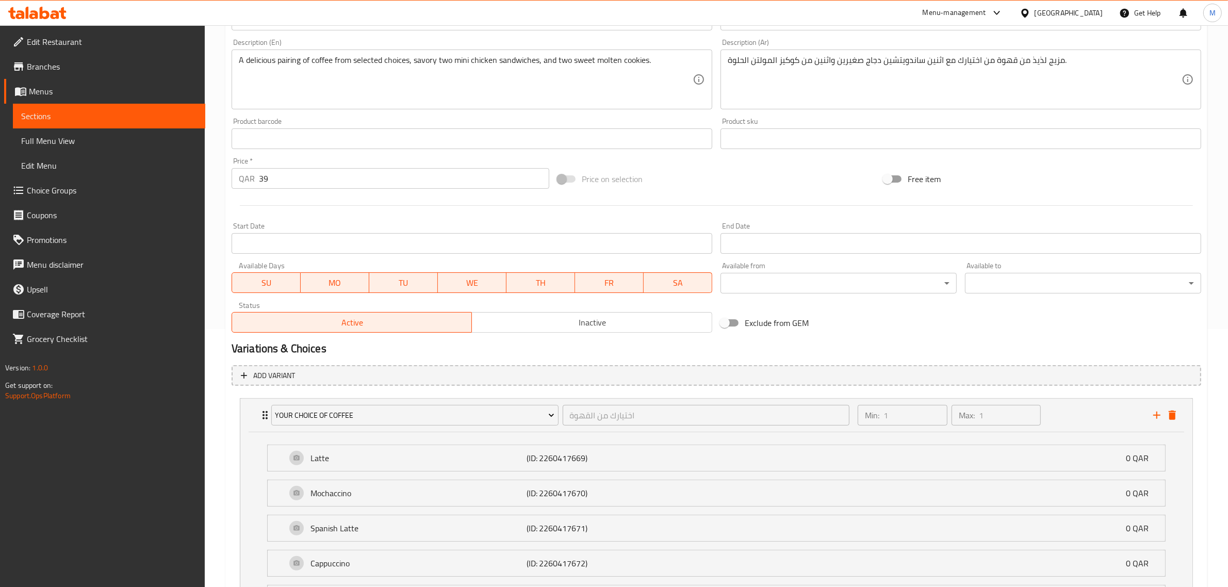
click at [581, 326] on span "Inactive" at bounding box center [592, 322] width 232 height 15
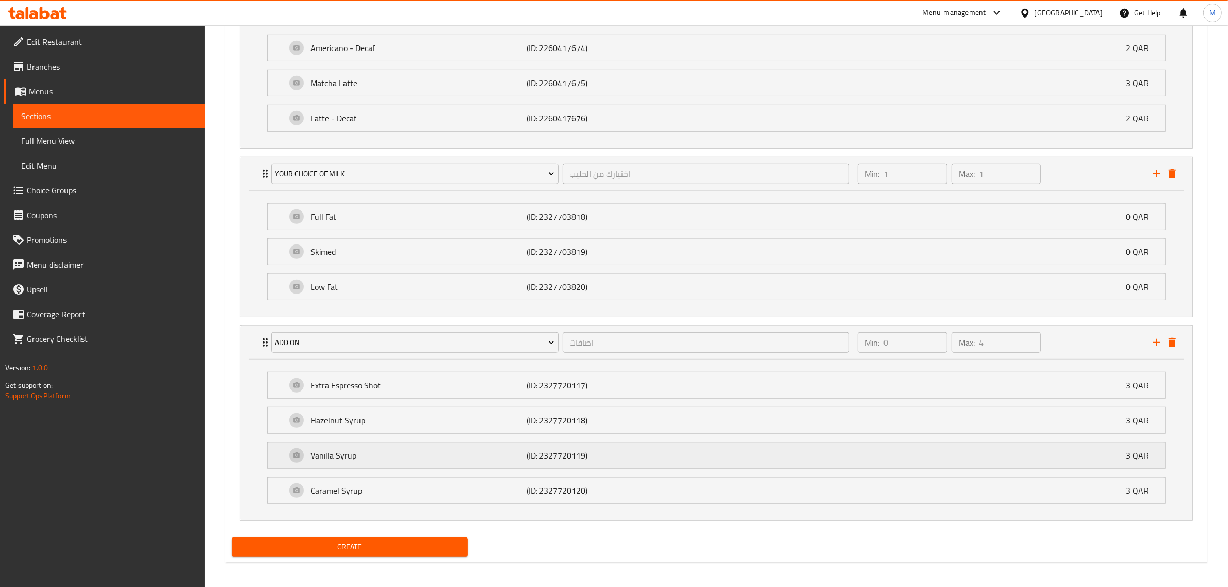
scroll to position [851, 0]
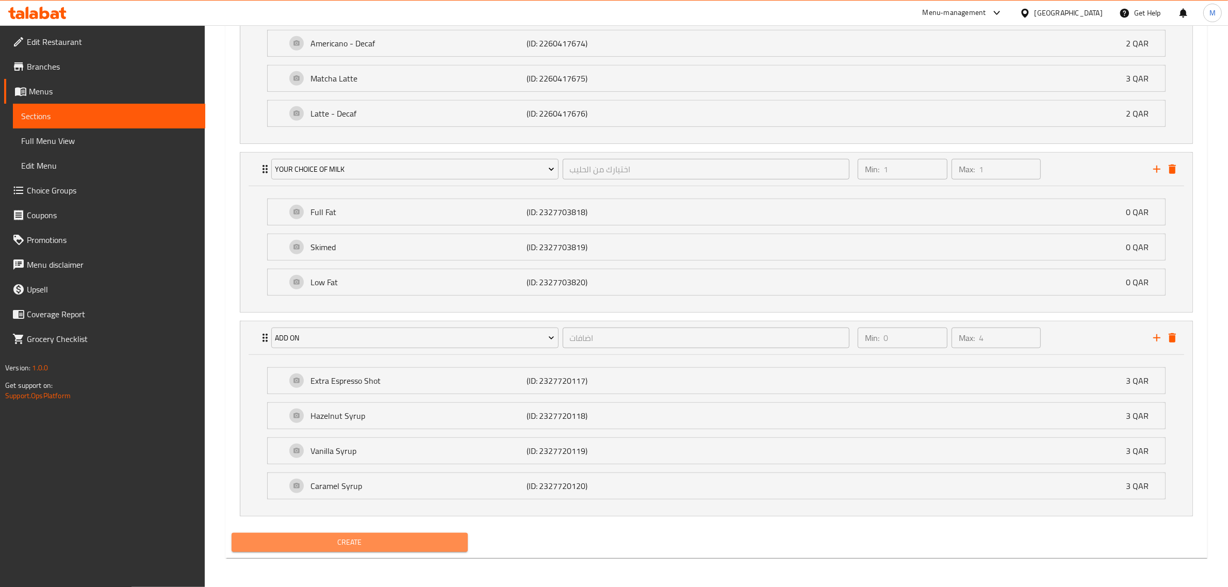
click at [407, 546] on span "Create" at bounding box center [350, 542] width 220 height 13
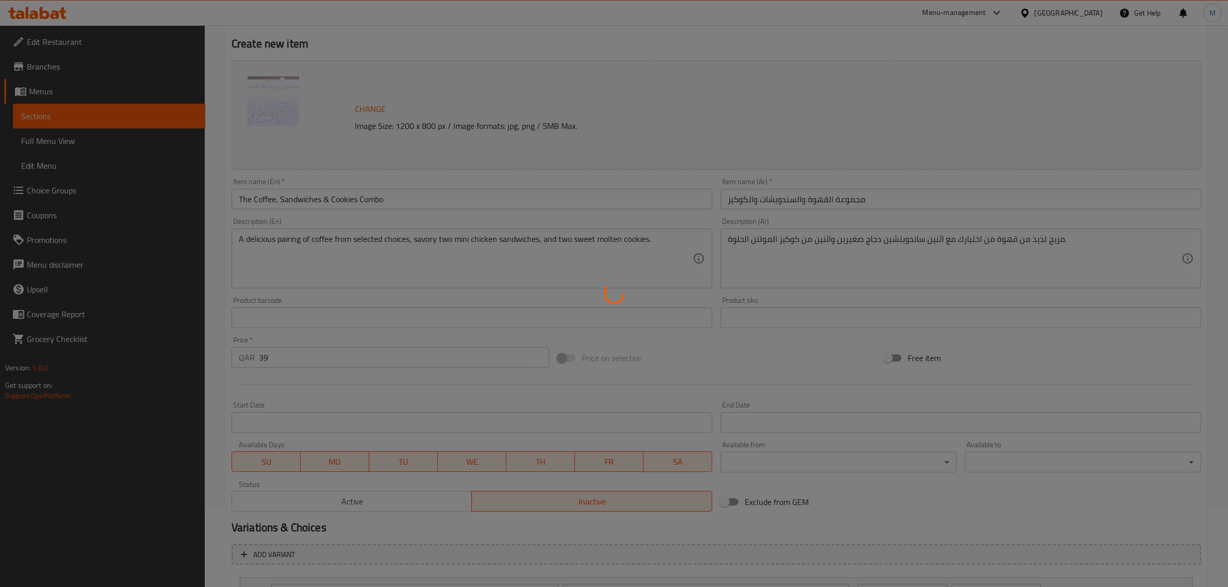
scroll to position [0, 0]
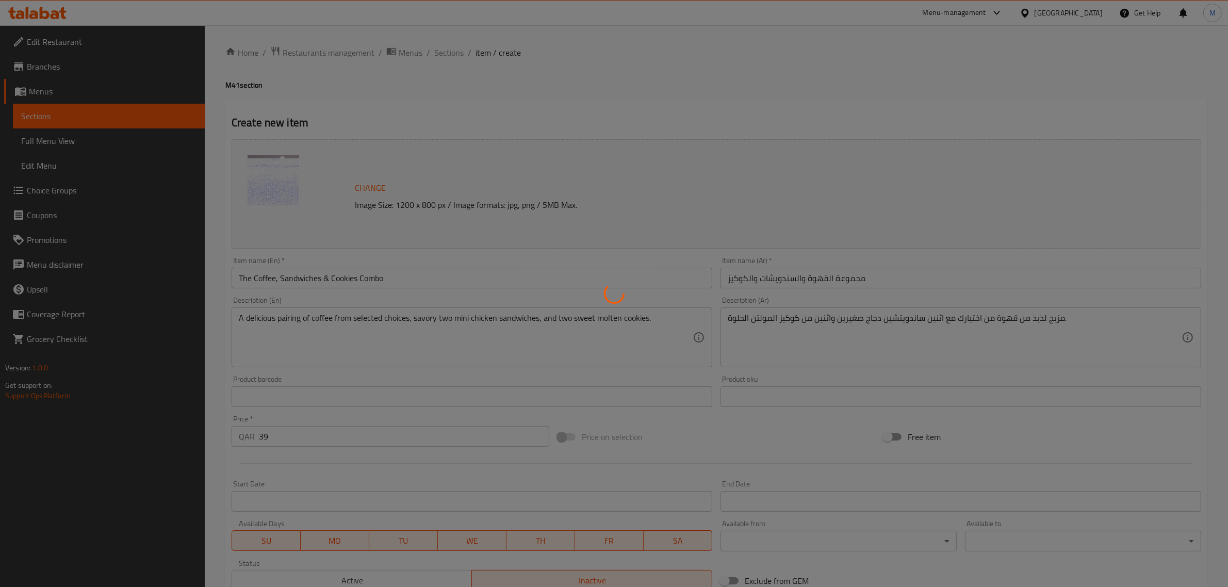
type input "0"
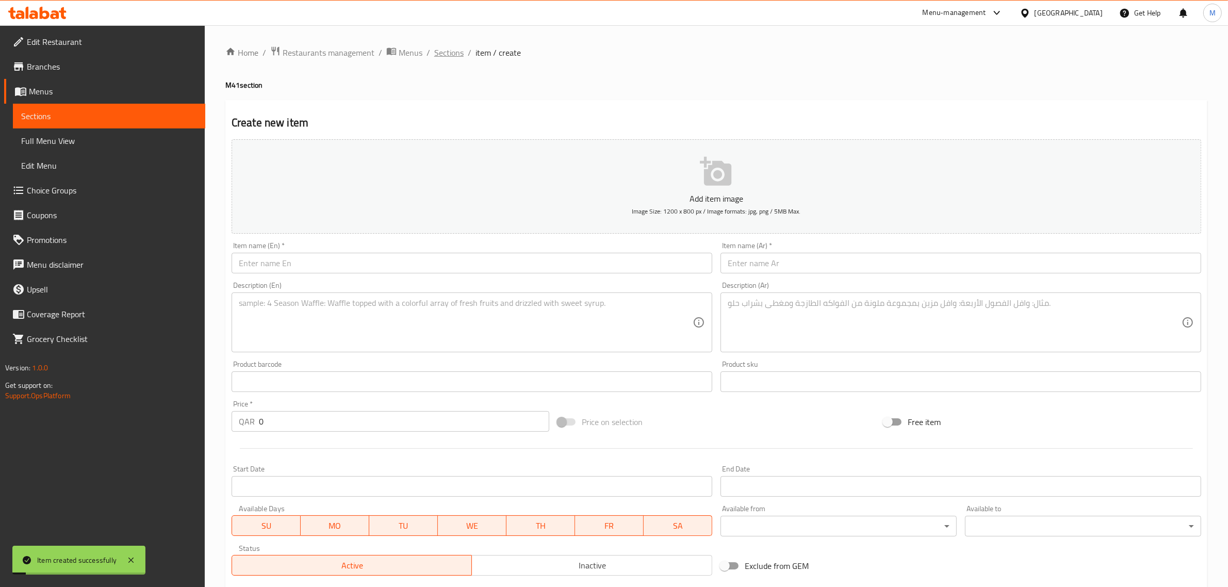
click at [456, 50] on span "Sections" at bounding box center [448, 52] width 29 height 12
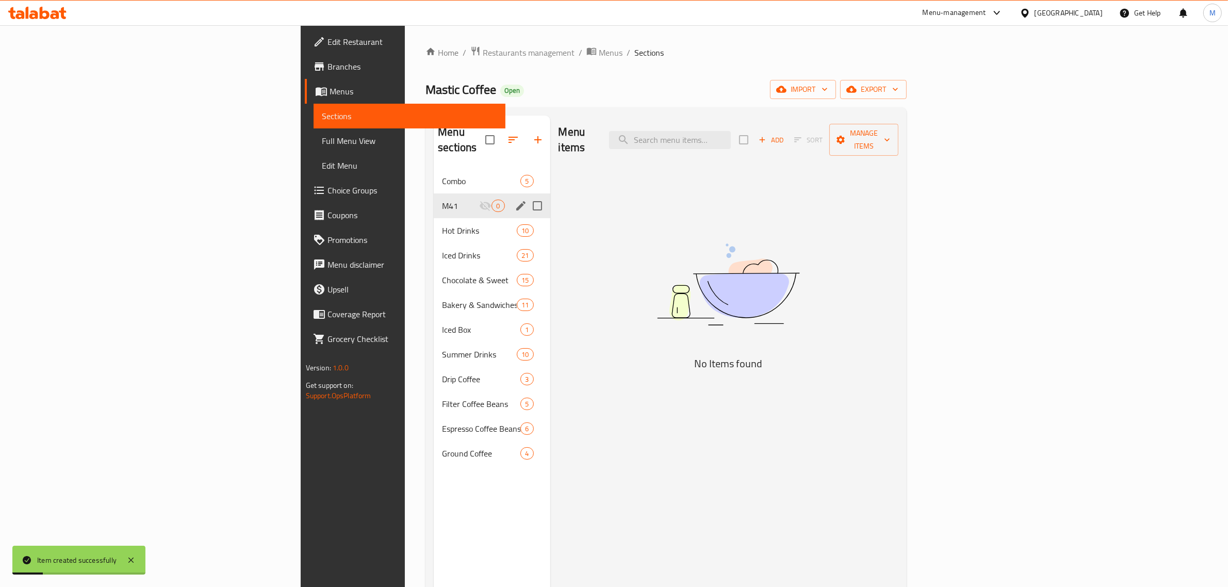
click at [442, 200] on span "M41" at bounding box center [460, 206] width 37 height 12
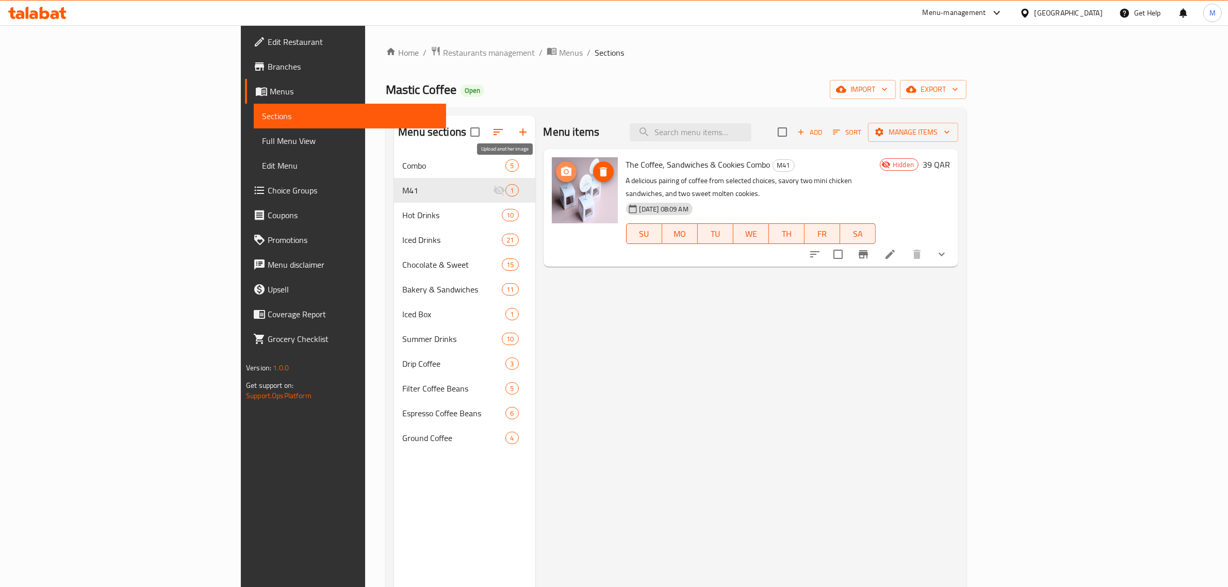
click at [560, 171] on icon "upload picture" at bounding box center [566, 172] width 12 height 12
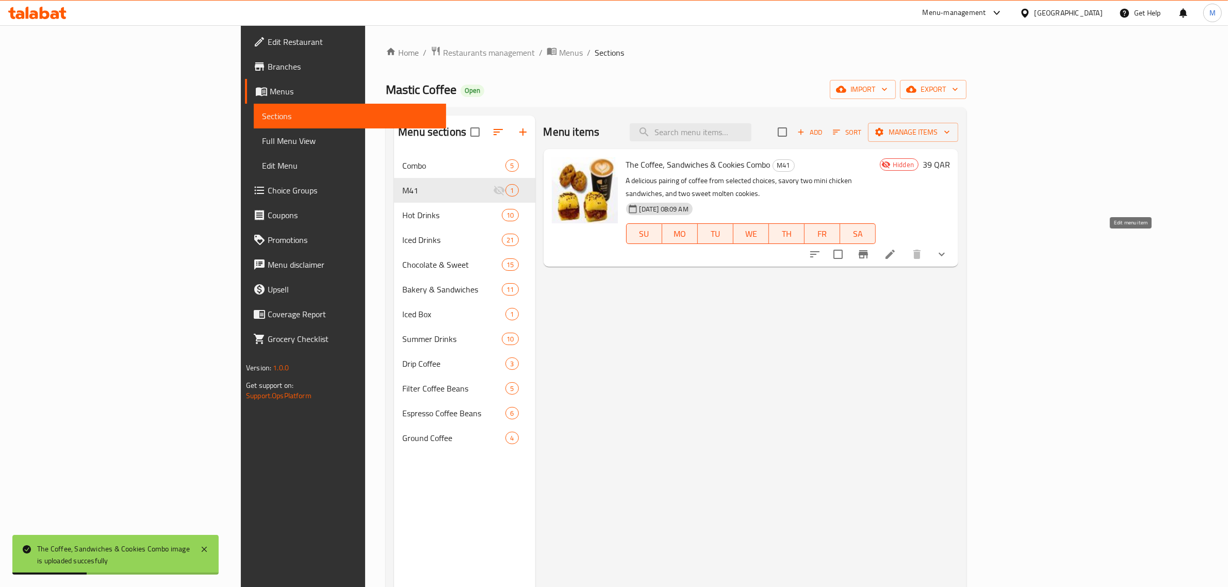
click at [895, 250] on icon at bounding box center [890, 254] width 9 height 9
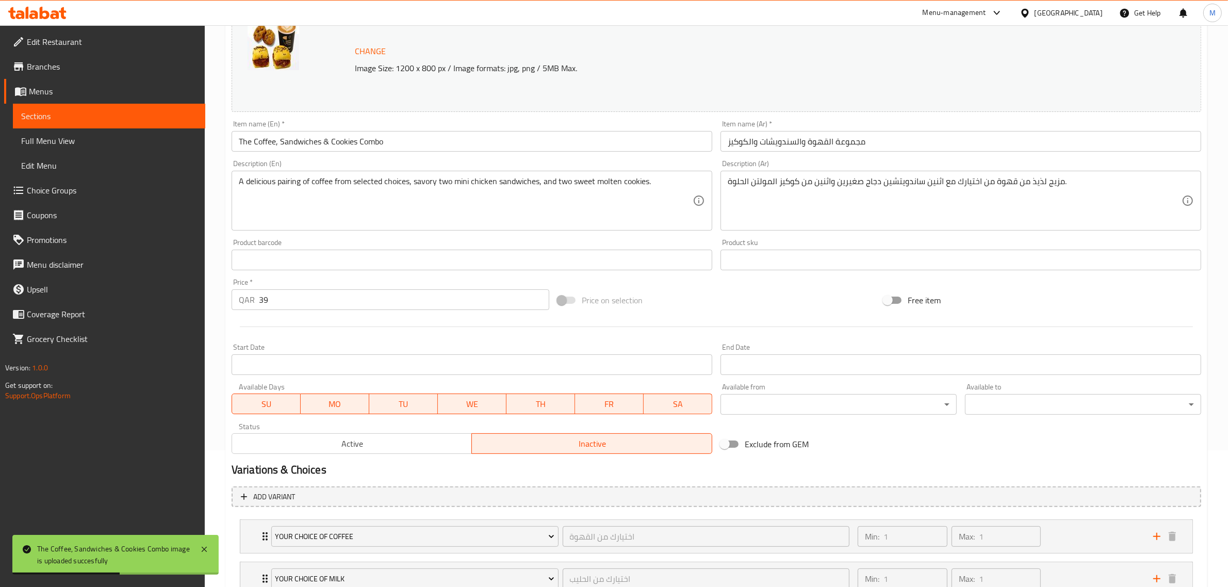
scroll to position [258, 0]
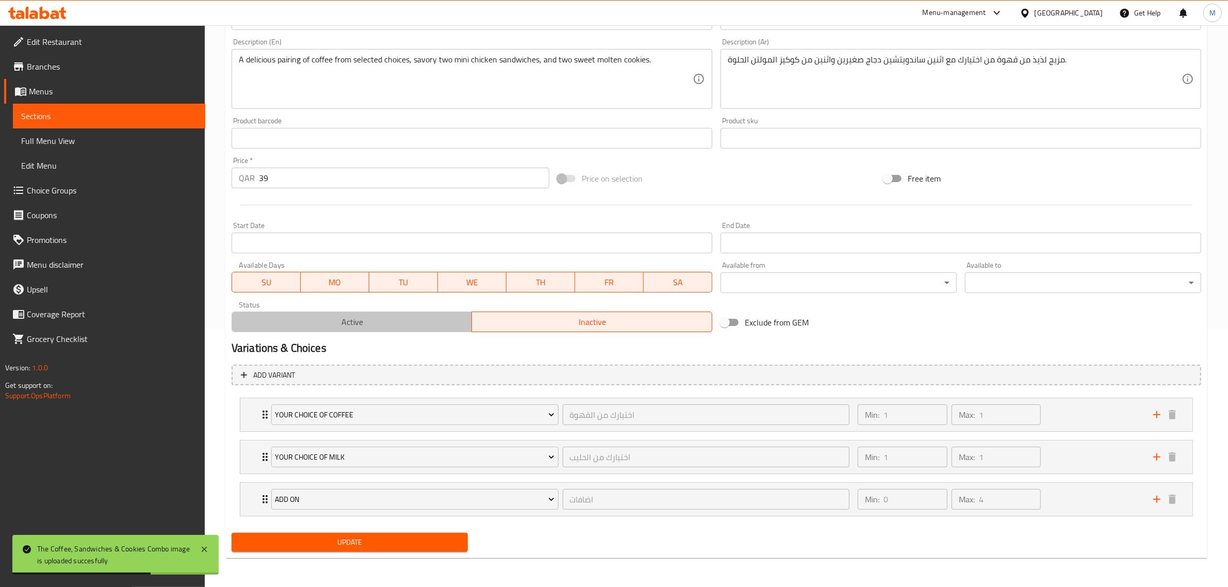
click at [331, 327] on span "Active" at bounding box center [352, 322] width 232 height 15
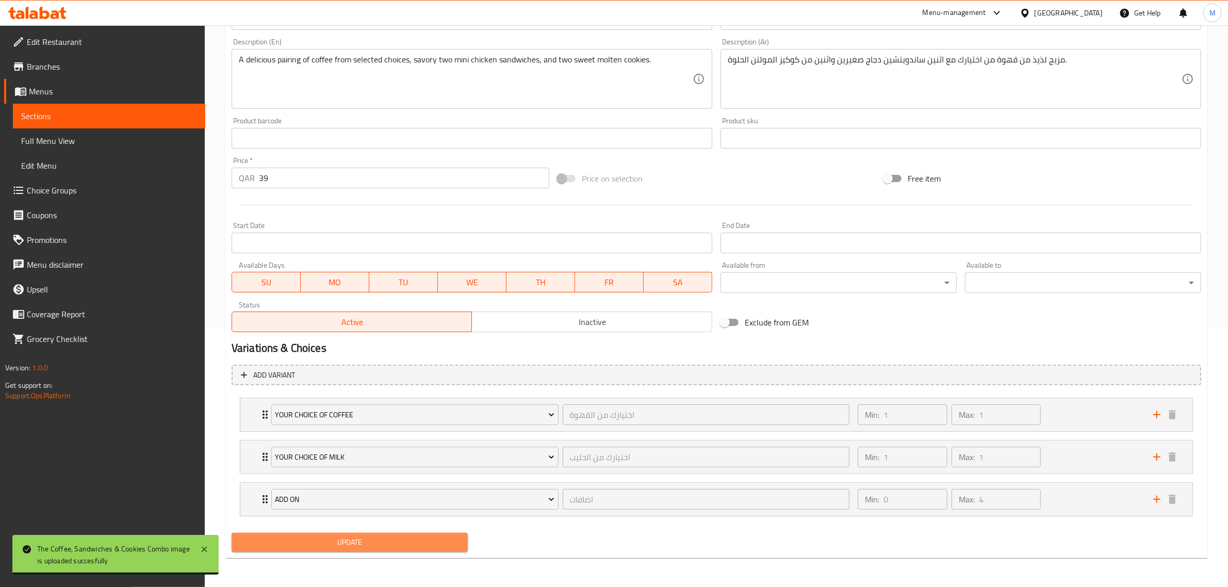
click at [424, 540] on span "Update" at bounding box center [350, 542] width 220 height 13
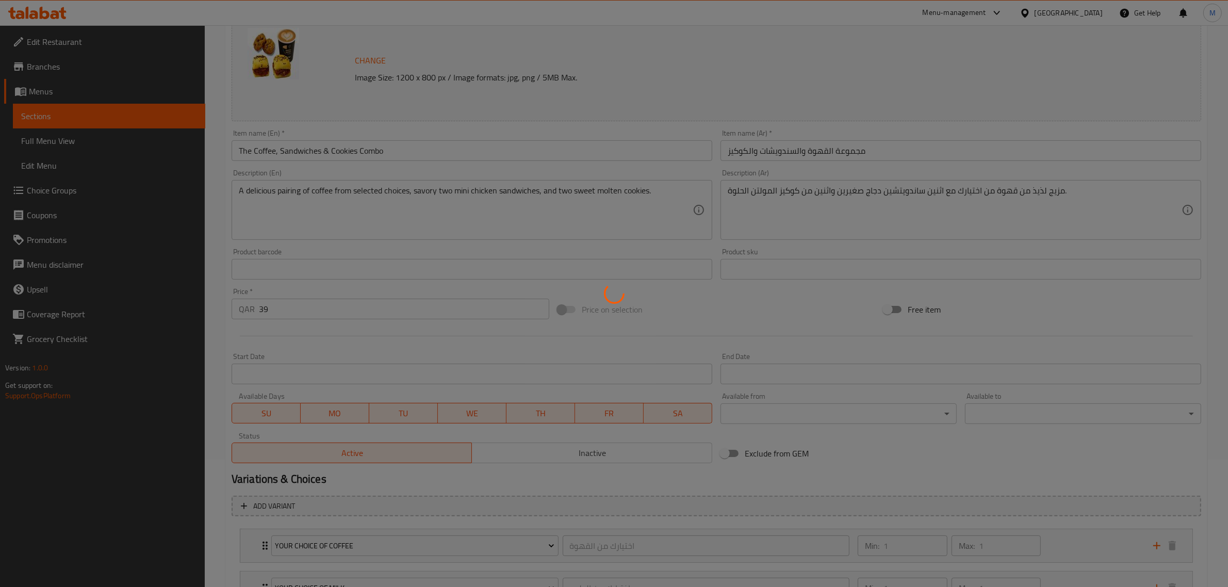
scroll to position [0, 0]
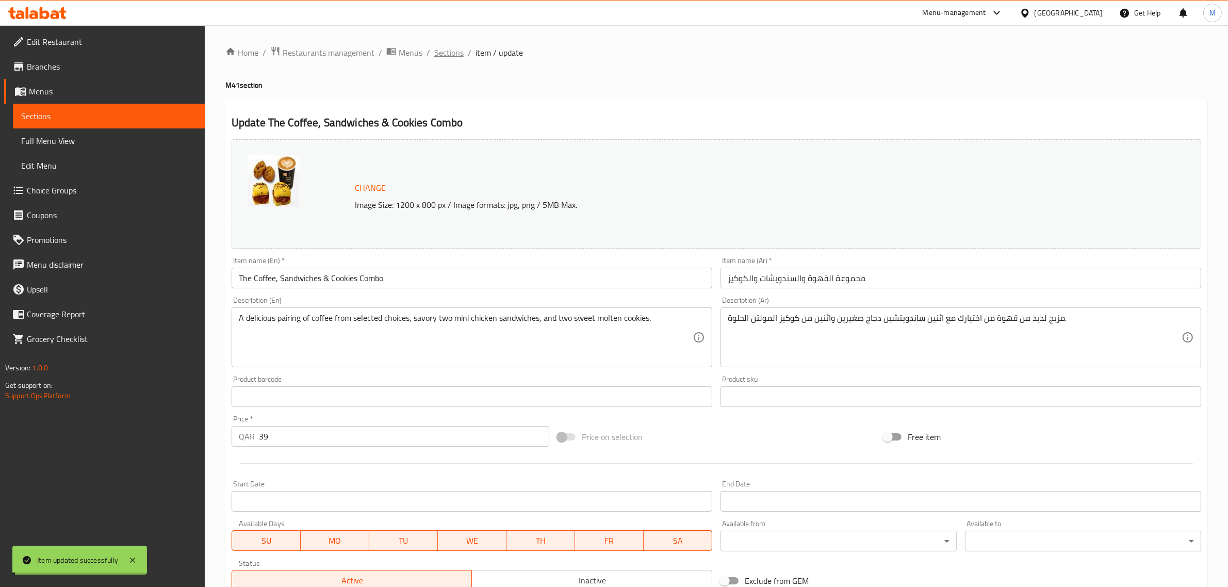
click at [446, 52] on span "Sections" at bounding box center [448, 52] width 29 height 12
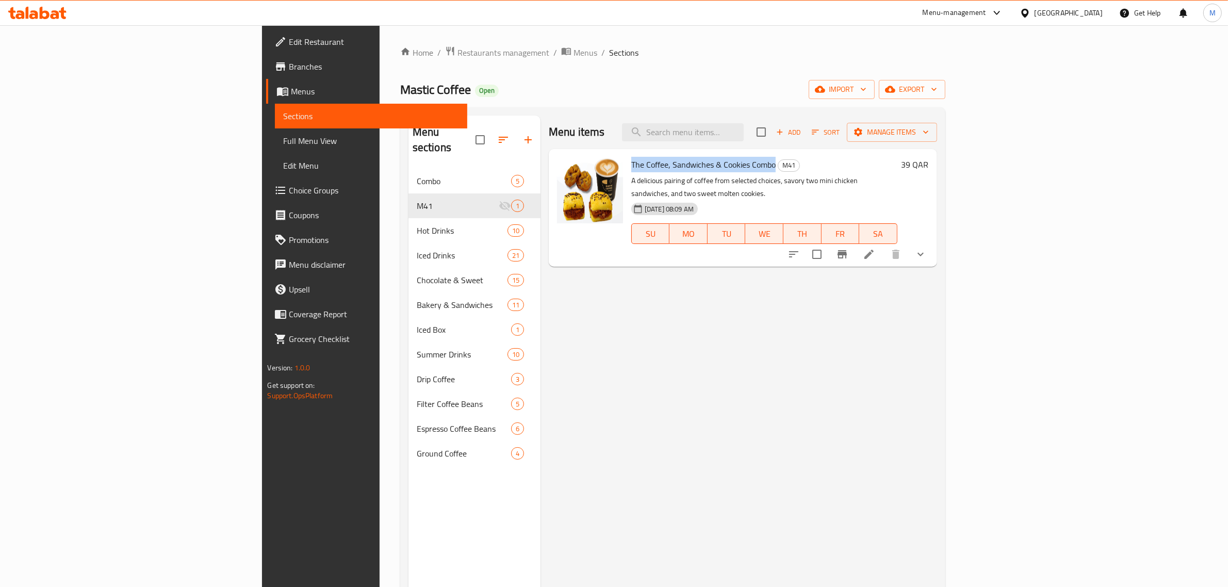
drag, startPoint x: 566, startPoint y: 165, endPoint x: 710, endPoint y: 164, distance: 143.4
click at [710, 164] on span "The Coffee, Sandwiches & Cookies Combo" at bounding box center [703, 164] width 144 height 15
copy span "The Coffee, Sandwiches & Cookies Combo"
